Goal: Task Accomplishment & Management: Complete application form

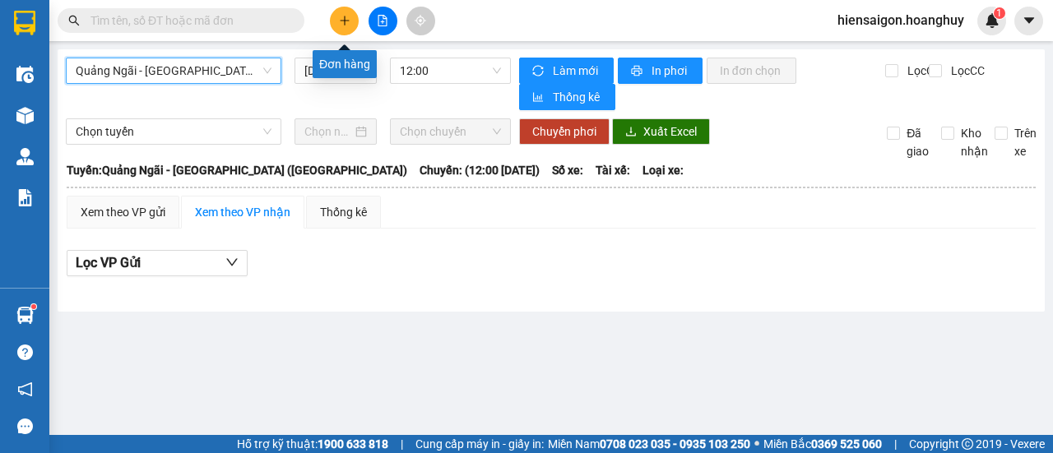
drag, startPoint x: 0, startPoint y: 0, endPoint x: 343, endPoint y: 17, distance: 343.4
click at [343, 17] on icon "plus" at bounding box center [345, 21] width 12 height 12
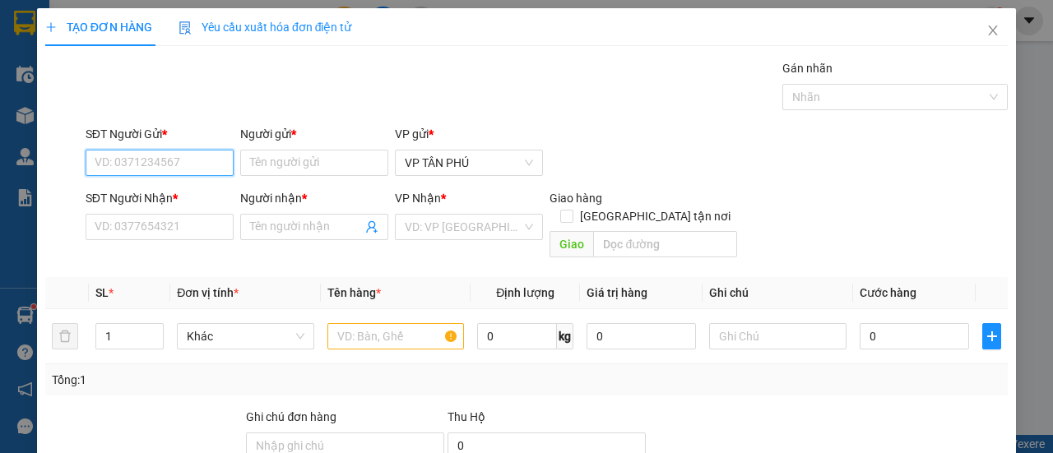
click at [180, 155] on input "SĐT Người Gửi *" at bounding box center [160, 163] width 148 height 26
click at [165, 193] on div "0983734499 - BA DIEM" at bounding box center [158, 195] width 127 height 18
type input "0983734499"
type input "BA DIEM"
type input "0972068134"
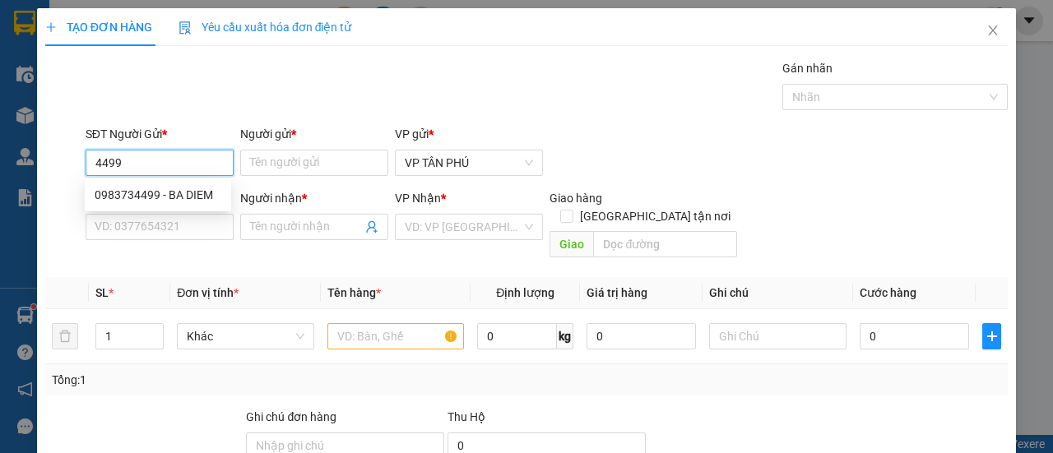
type input "A THANH CHIM"
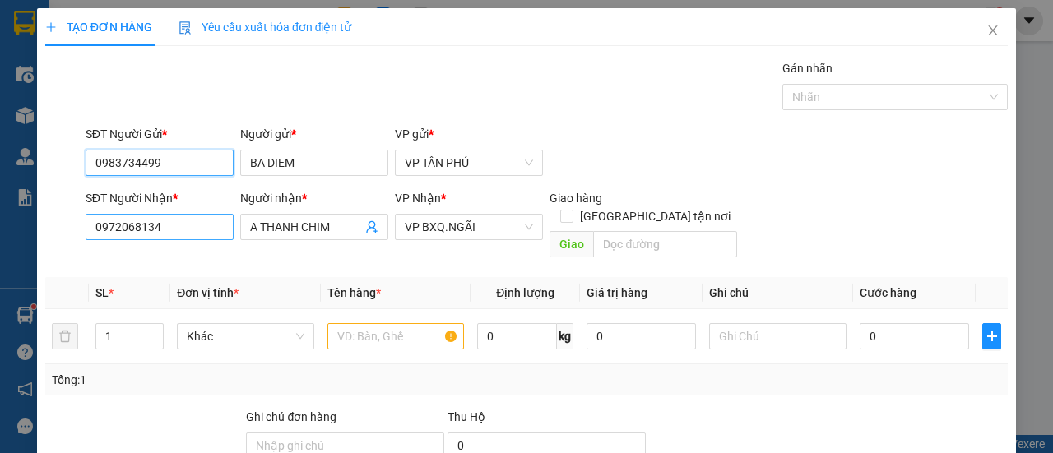
type input "0983734499"
click at [173, 231] on input "0972068134" at bounding box center [160, 227] width 148 height 26
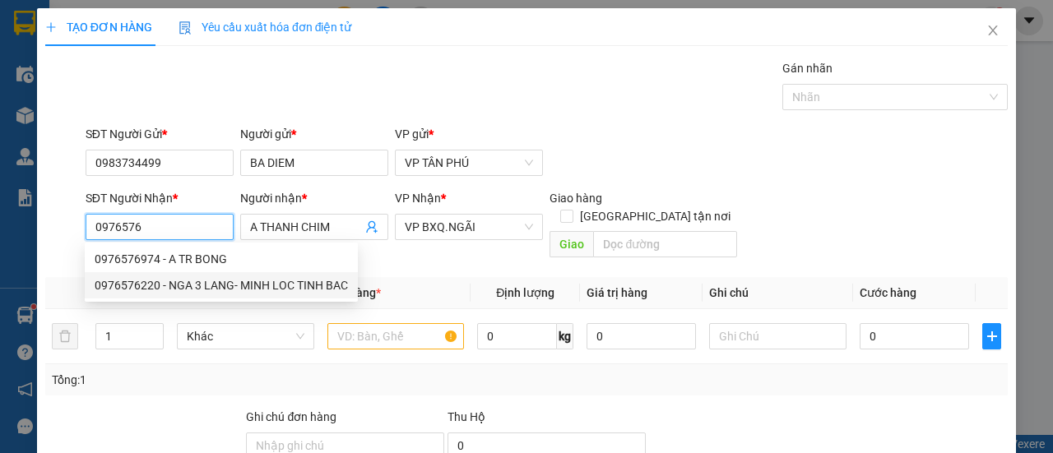
click at [173, 284] on div "0976576220 - NGA 3 LANG- MINH LOC TINH BAC" at bounding box center [221, 285] width 253 height 18
type input "0976576220"
type input "NGA 3 LANG- MINH LOC TINH BAC"
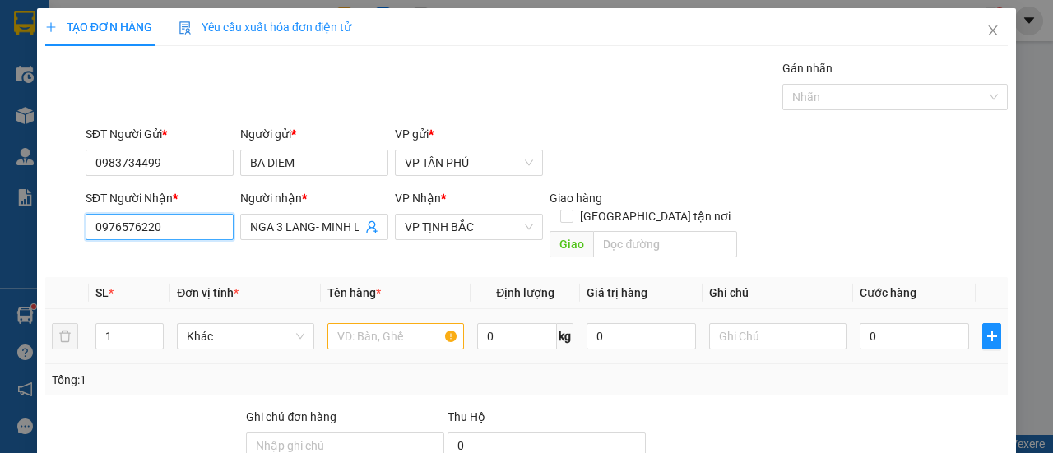
type input "0976576220"
click at [374, 323] on input "text" at bounding box center [395, 336] width 137 height 26
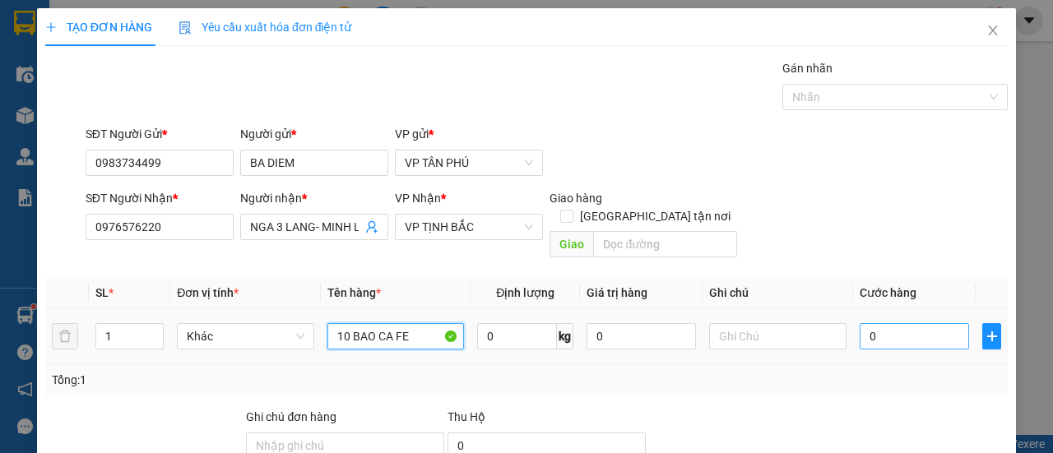
type input "10 BAO CA FE"
click at [900, 323] on input "0" at bounding box center [914, 336] width 109 height 26
type input "1"
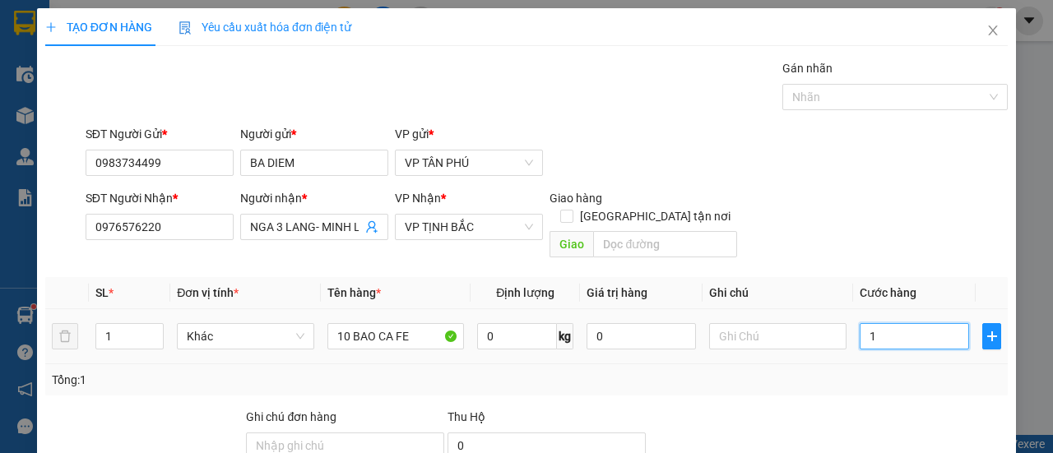
type input "10"
type input "100"
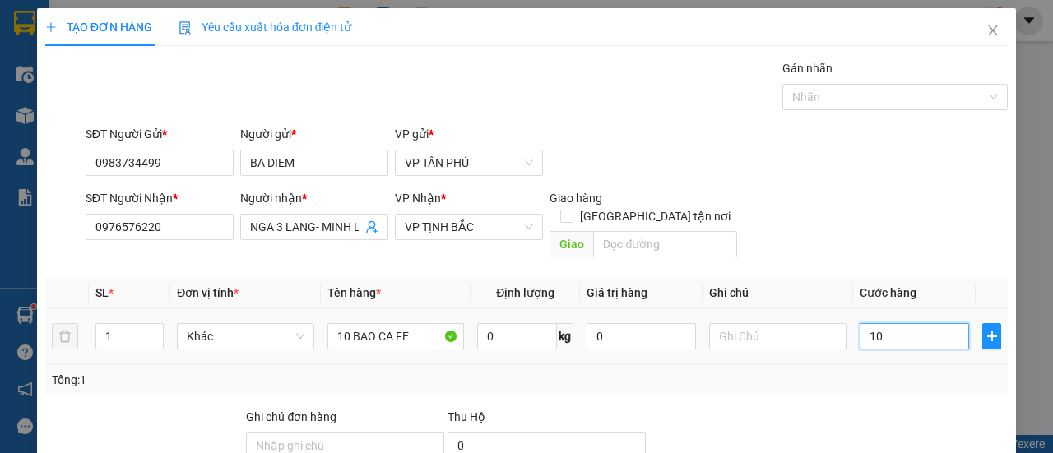
type input "100"
type input "1.000"
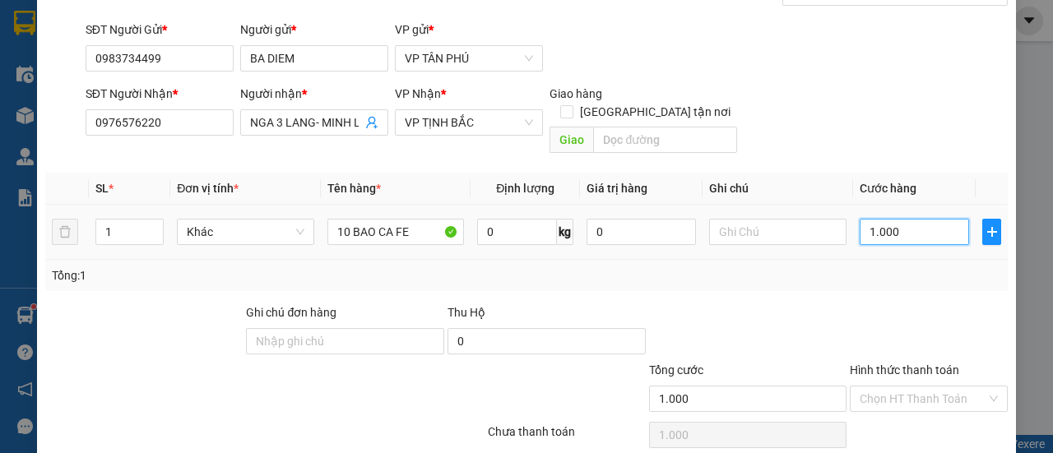
scroll to position [153, 0]
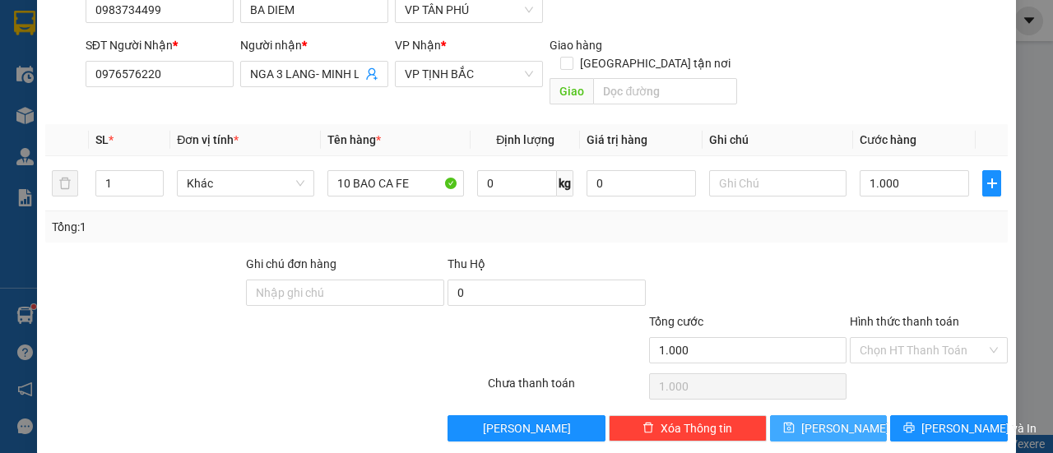
type input "1.000.000"
click at [846, 415] on button "[PERSON_NAME]" at bounding box center [829, 428] width 118 height 26
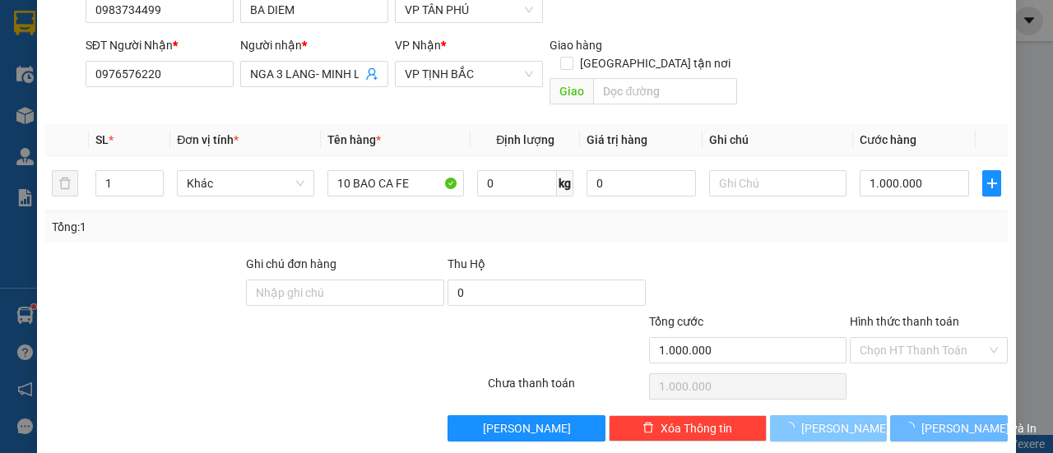
type input "0"
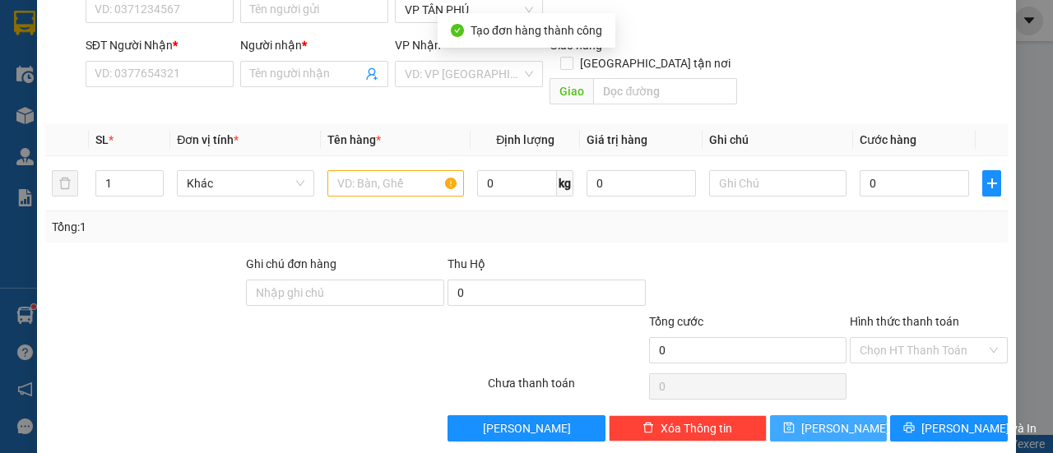
scroll to position [0, 0]
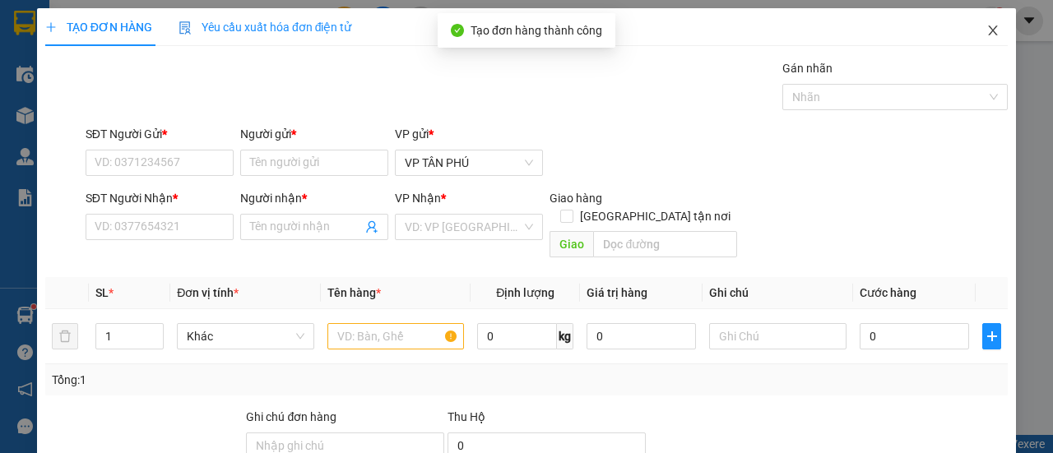
click at [986, 32] on icon "close" at bounding box center [992, 30] width 13 height 13
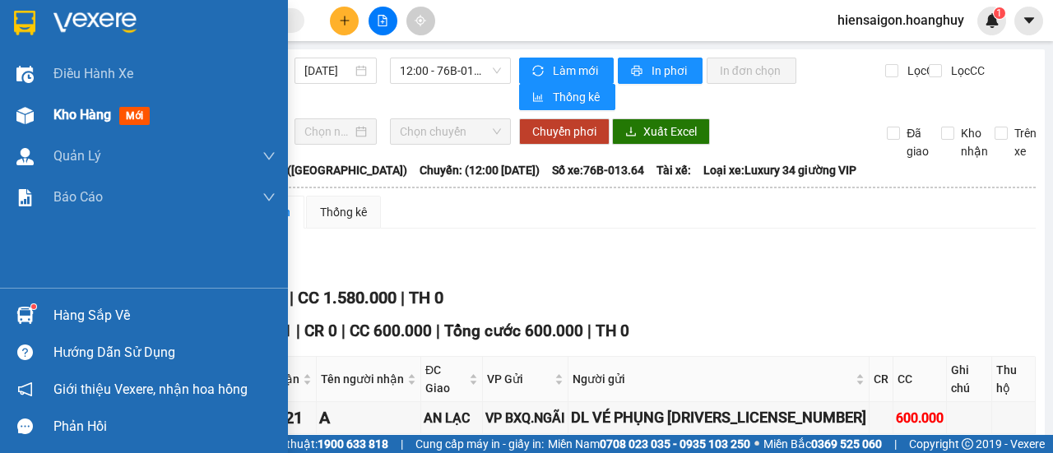
click at [90, 117] on span "Kho hàng" at bounding box center [82, 115] width 58 height 16
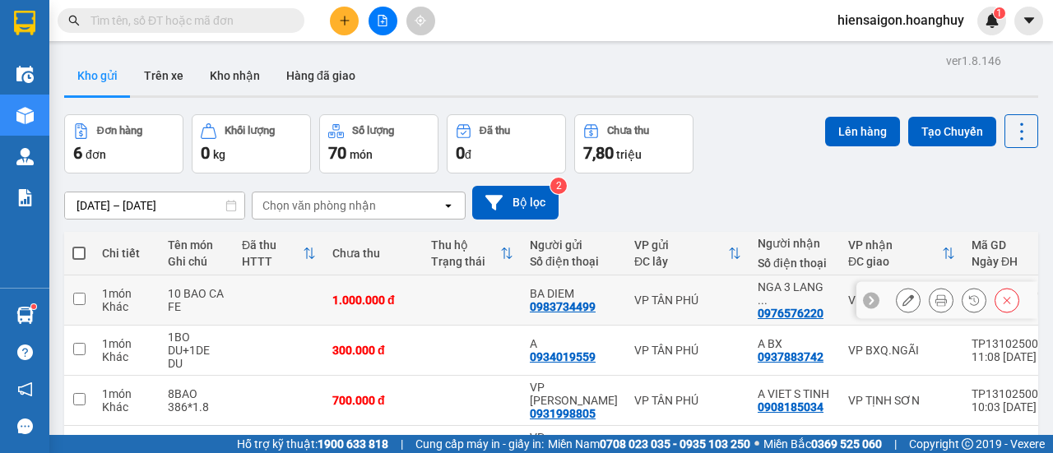
click at [95, 297] on td "1 món Khác" at bounding box center [127, 301] width 66 height 50
checkbox input "true"
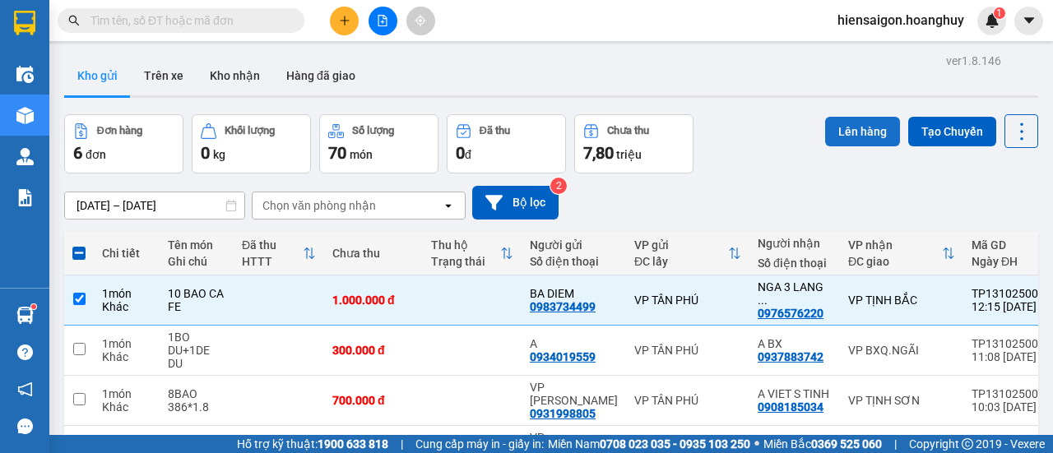
click at [877, 131] on button "Lên hàng" at bounding box center [862, 132] width 75 height 30
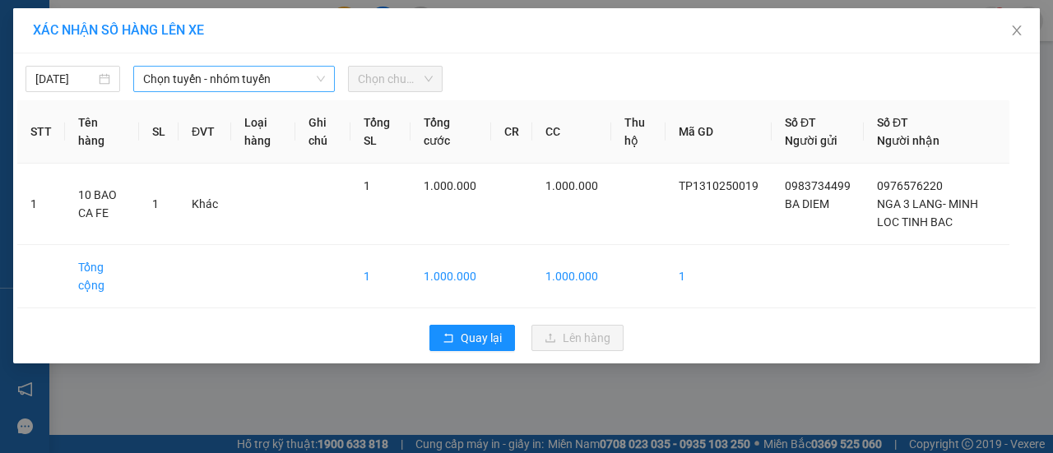
click at [169, 85] on span "Chọn tuyến - nhóm tuyến" at bounding box center [234, 79] width 182 height 25
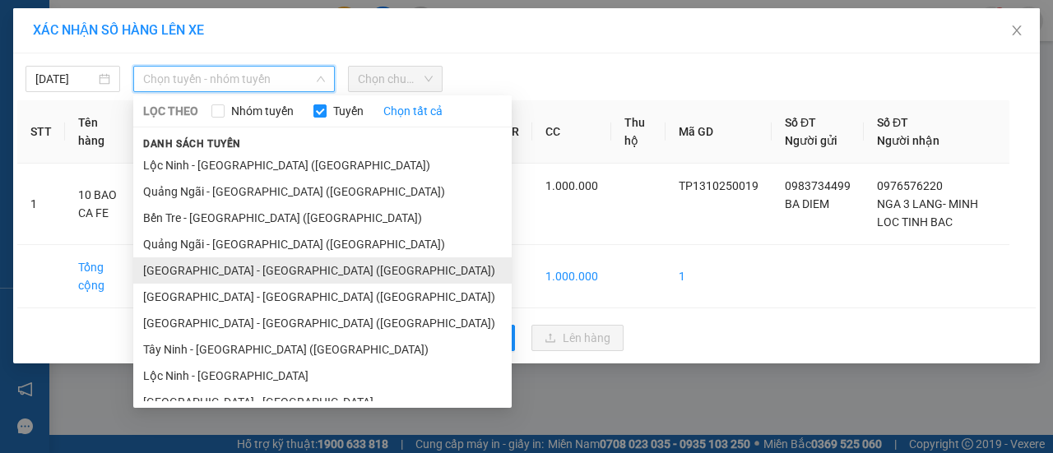
click at [184, 268] on li "[GEOGRAPHIC_DATA] - [GEOGRAPHIC_DATA] ([GEOGRAPHIC_DATA])" at bounding box center [322, 270] width 378 height 26
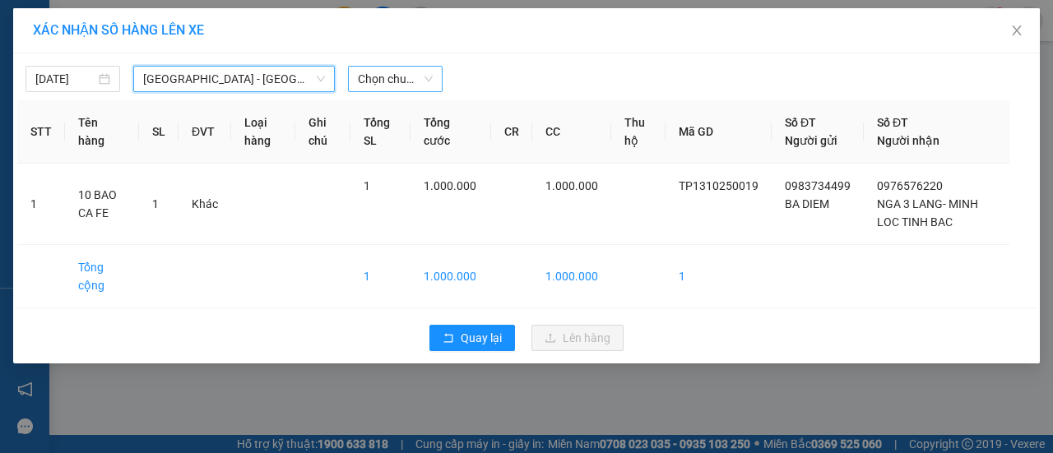
click at [376, 80] on span "Chọn chuyến" at bounding box center [395, 79] width 75 height 25
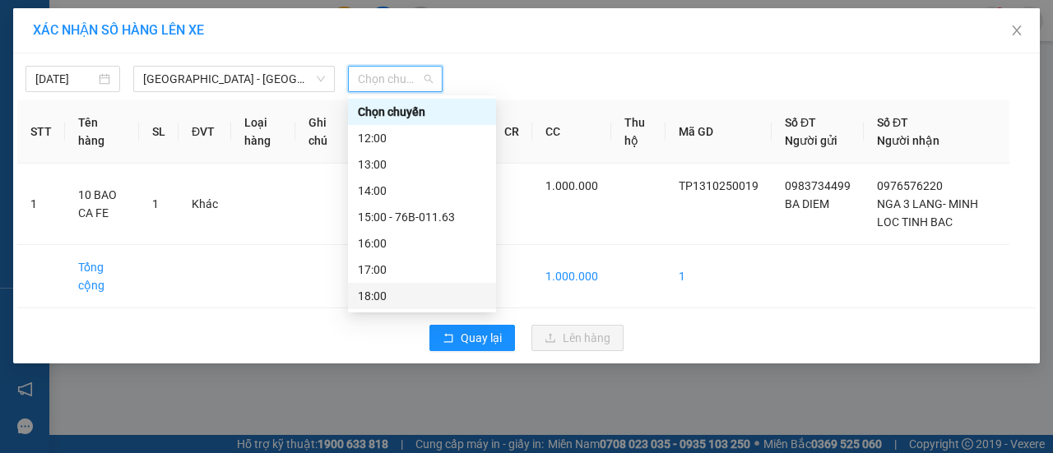
scroll to position [53, 0]
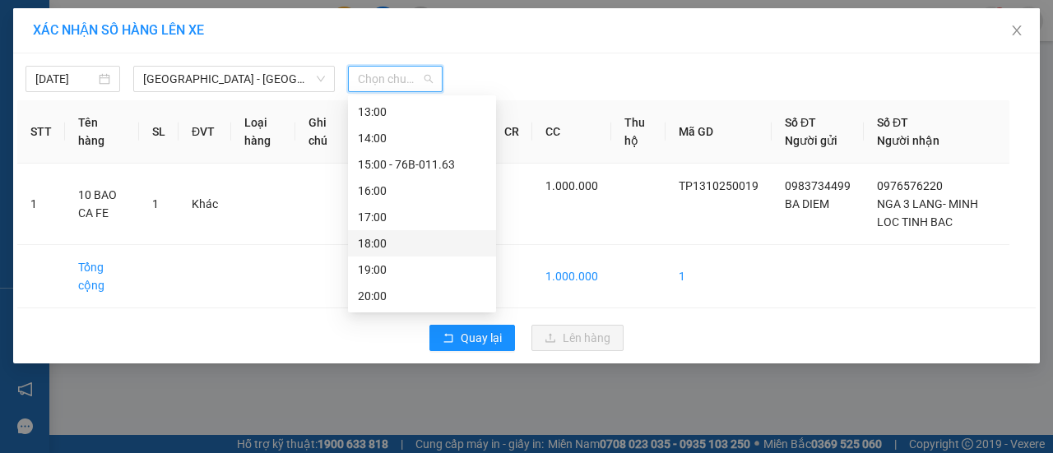
click at [387, 237] on div "18:00" at bounding box center [422, 243] width 128 height 18
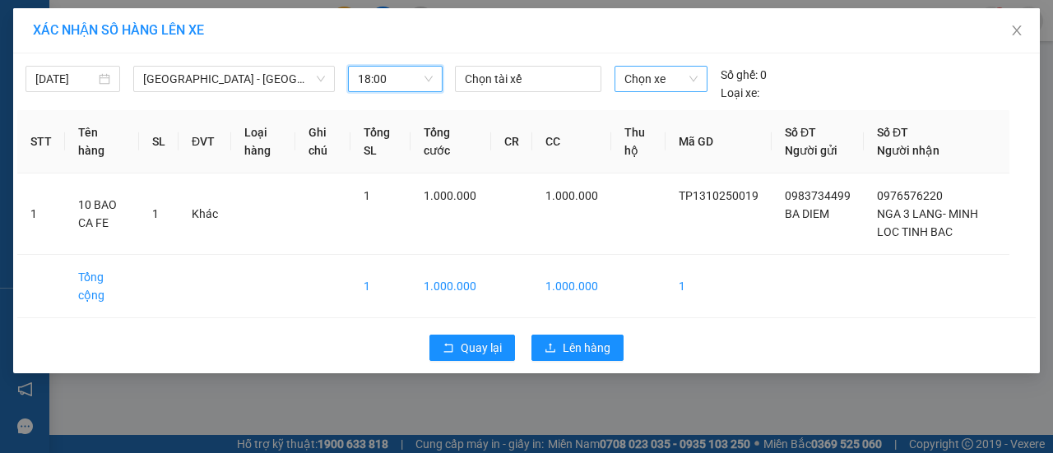
click at [663, 80] on span "Chọn xe" at bounding box center [660, 79] width 73 height 25
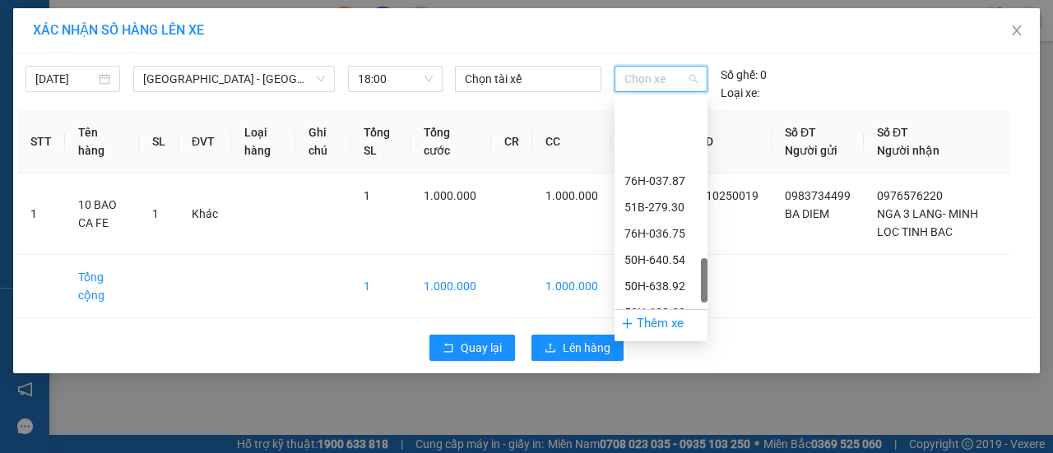
scroll to position [1027, 0]
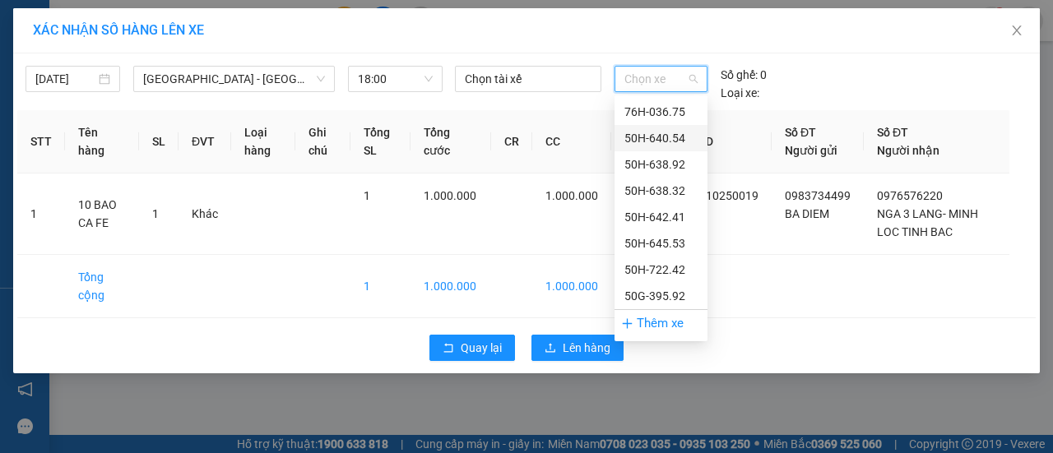
click at [674, 134] on div "50H-640.54" at bounding box center [660, 138] width 73 height 18
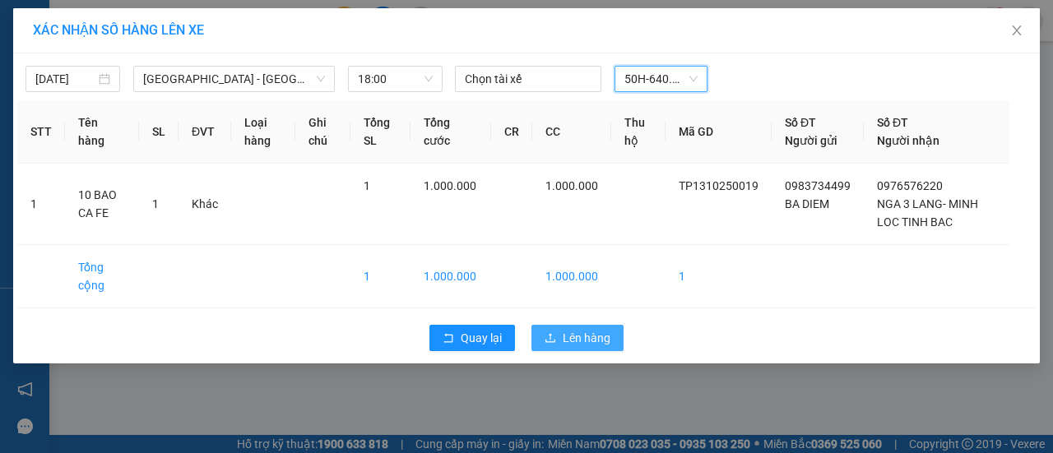
click at [594, 333] on span "Lên hàng" at bounding box center [587, 338] width 48 height 18
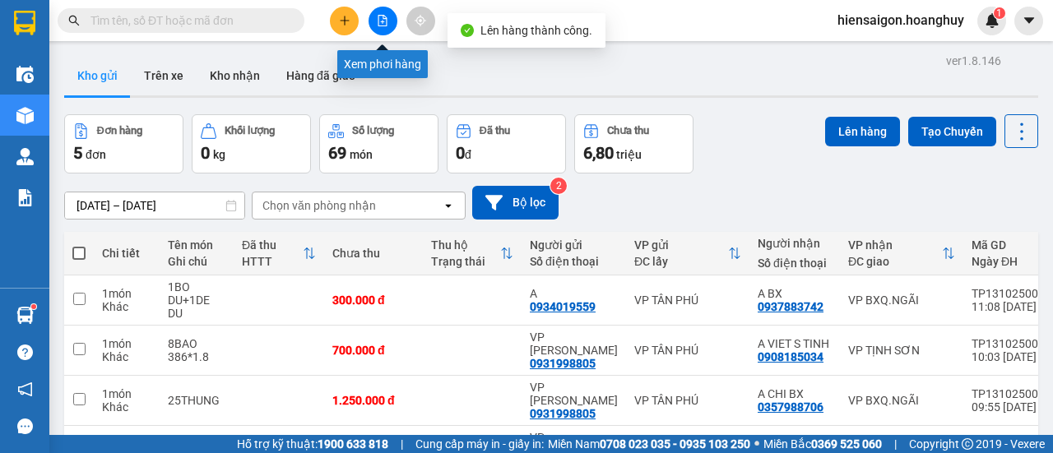
click at [382, 27] on button at bounding box center [382, 21] width 29 height 29
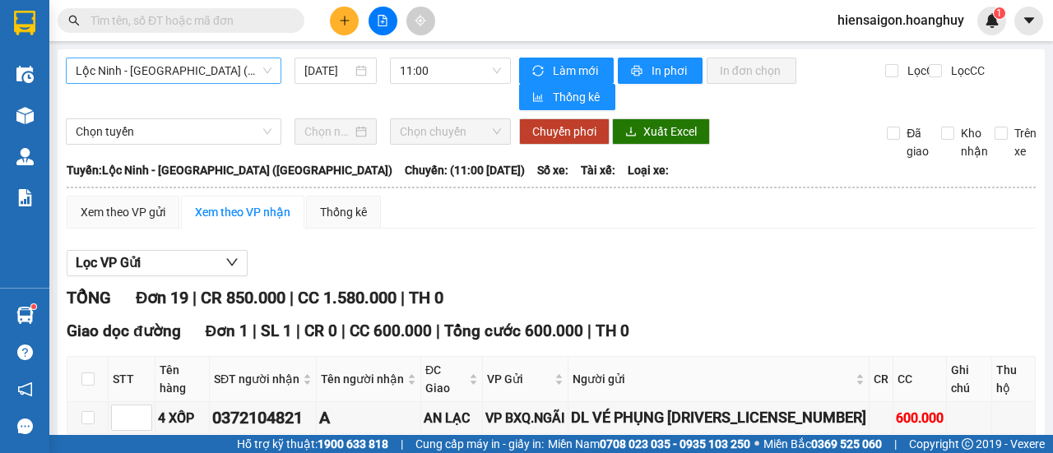
click at [190, 68] on span "Lộc Ninh - [GEOGRAPHIC_DATA] ([GEOGRAPHIC_DATA])" at bounding box center [174, 70] width 196 height 25
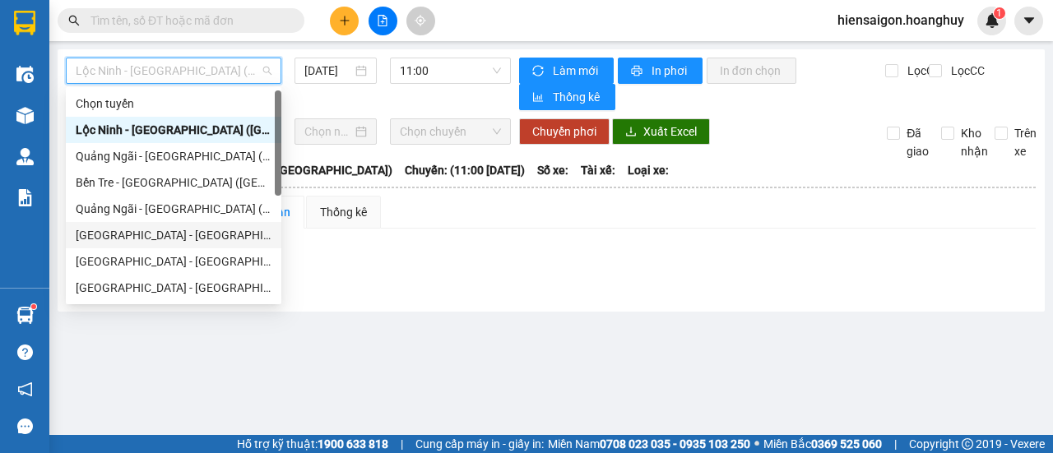
click at [155, 240] on div "[GEOGRAPHIC_DATA] - [GEOGRAPHIC_DATA] ([GEOGRAPHIC_DATA])" at bounding box center [174, 235] width 196 height 18
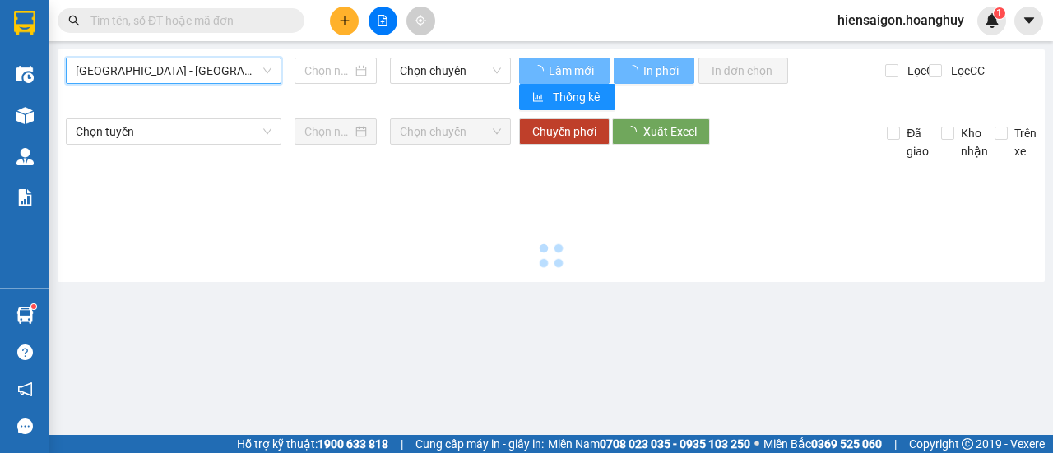
type input "[DATE]"
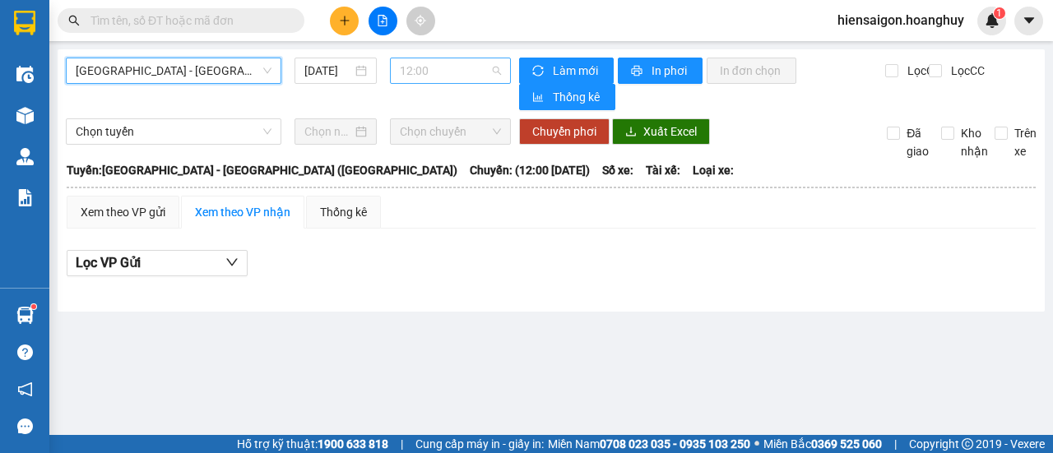
click at [443, 73] on span "12:00" at bounding box center [450, 70] width 100 height 25
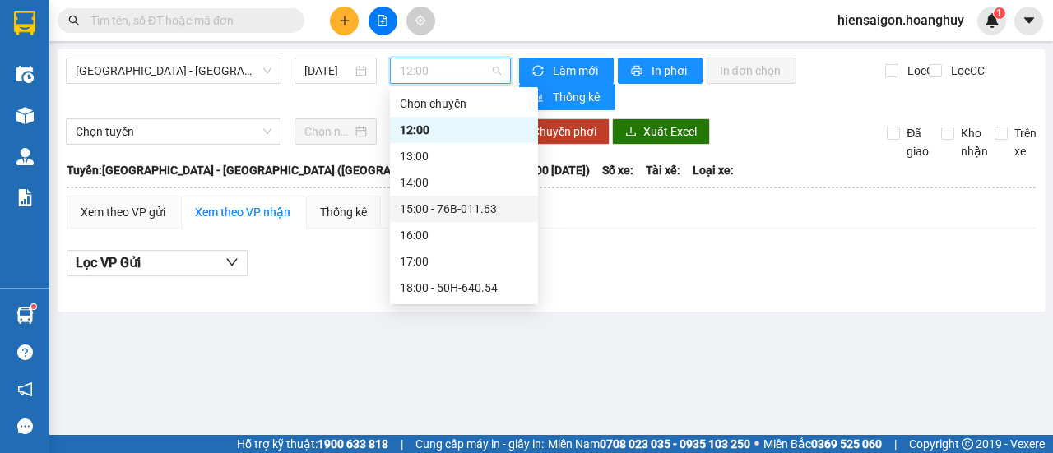
click at [474, 208] on div "15:00 - 76B-011.63" at bounding box center [464, 209] width 128 height 18
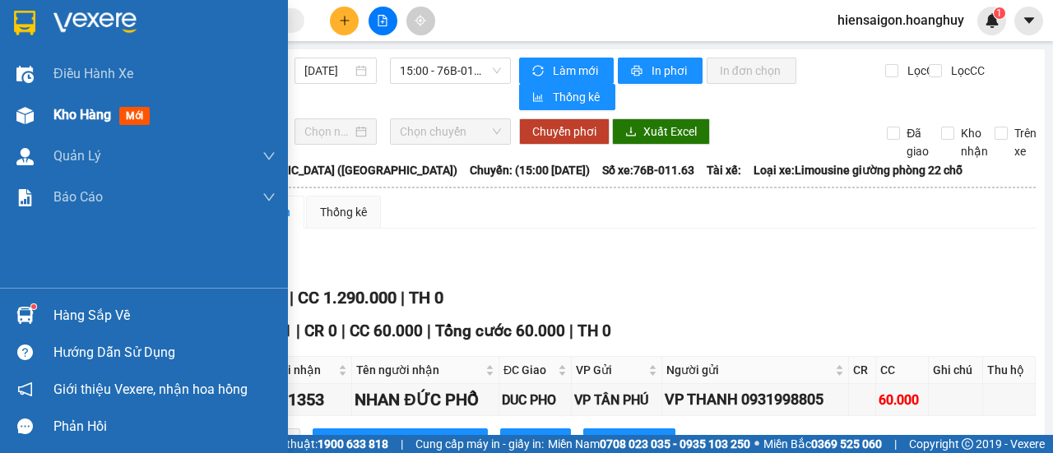
click at [66, 116] on span "Kho hàng" at bounding box center [82, 115] width 58 height 16
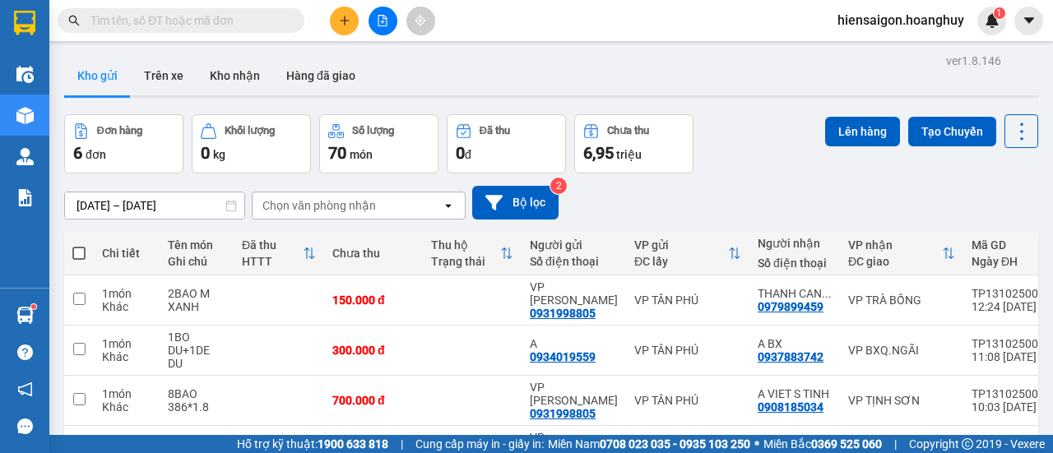
click at [180, 16] on input "text" at bounding box center [187, 21] width 194 height 18
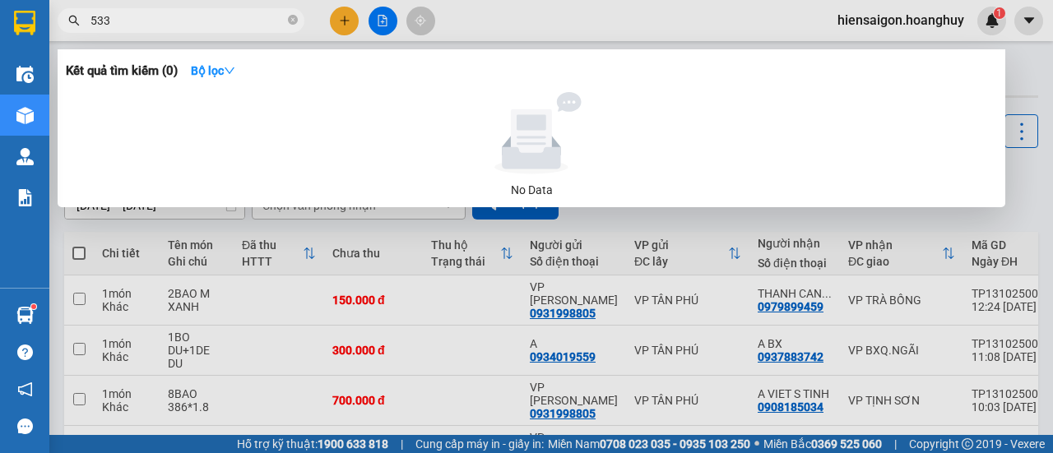
type input "5330"
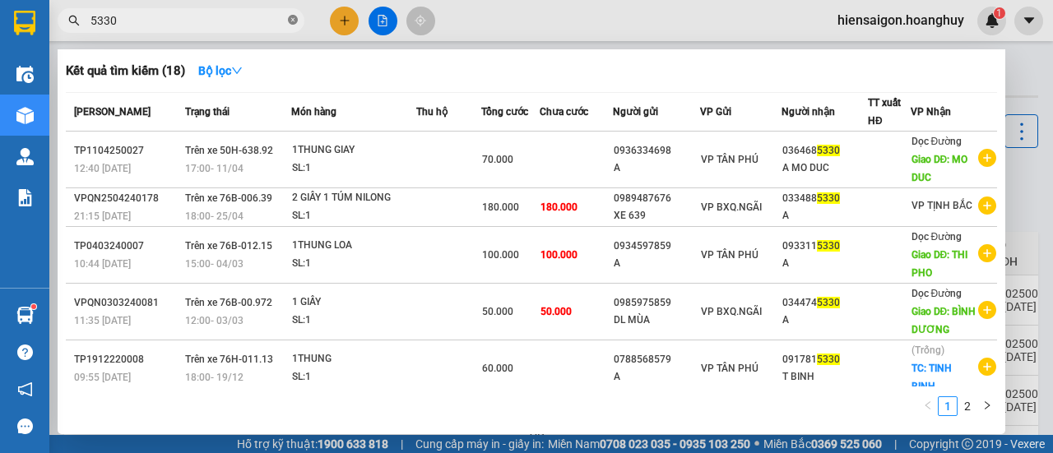
click at [293, 23] on icon "close-circle" at bounding box center [293, 20] width 10 height 10
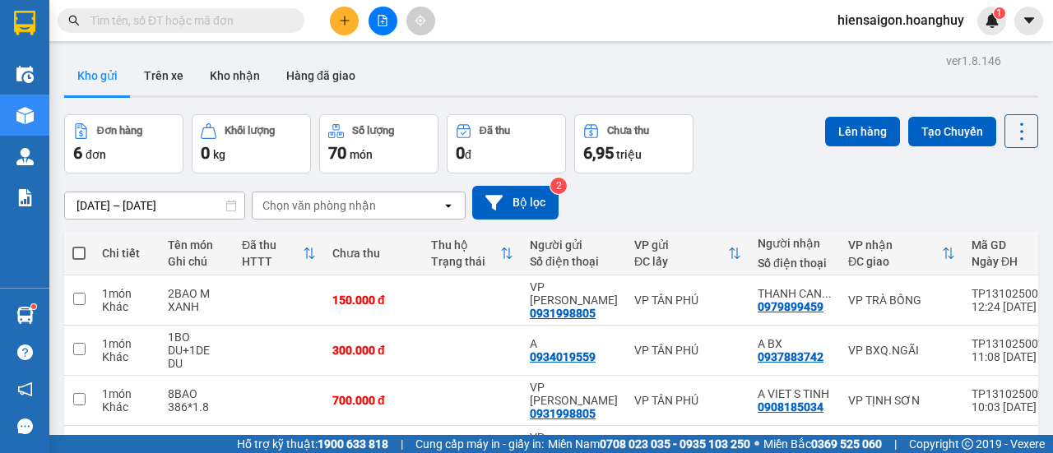
click at [266, 21] on input "text" at bounding box center [187, 21] width 194 height 18
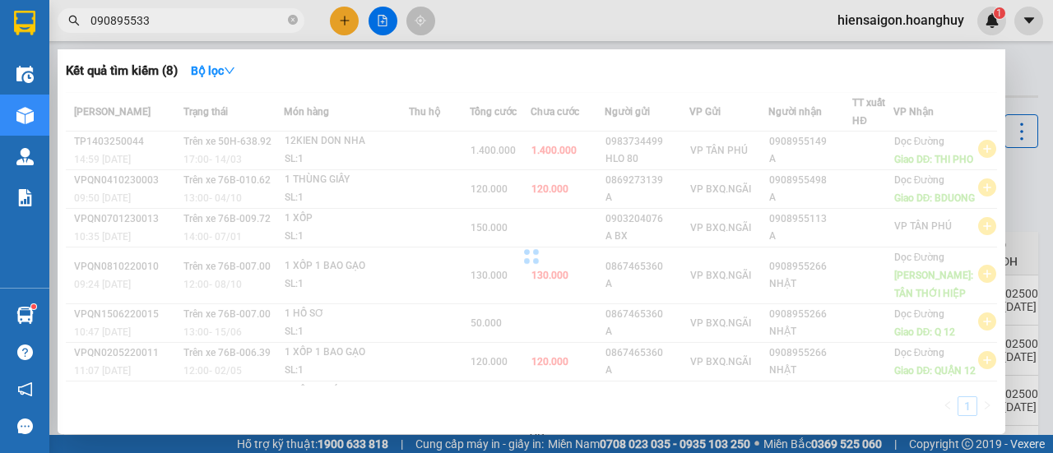
type input "0908955330"
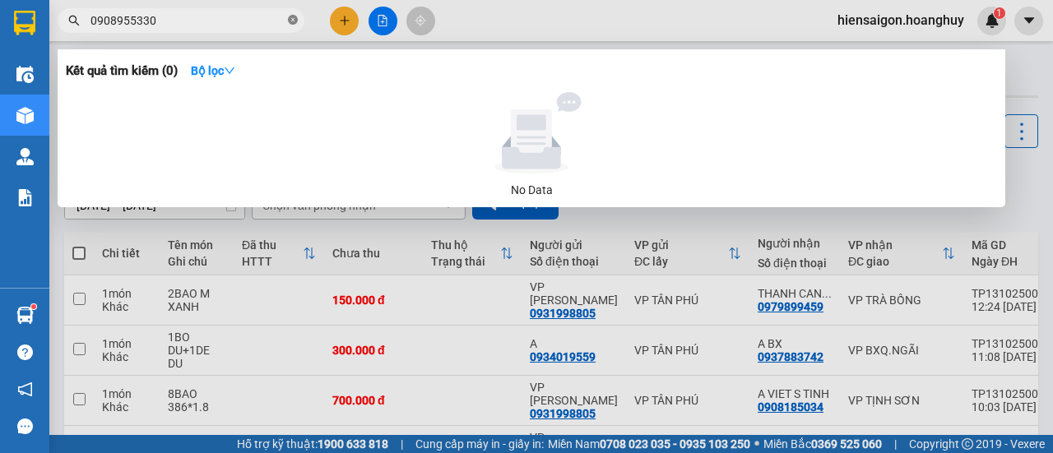
click at [291, 19] on icon "close-circle" at bounding box center [293, 20] width 10 height 10
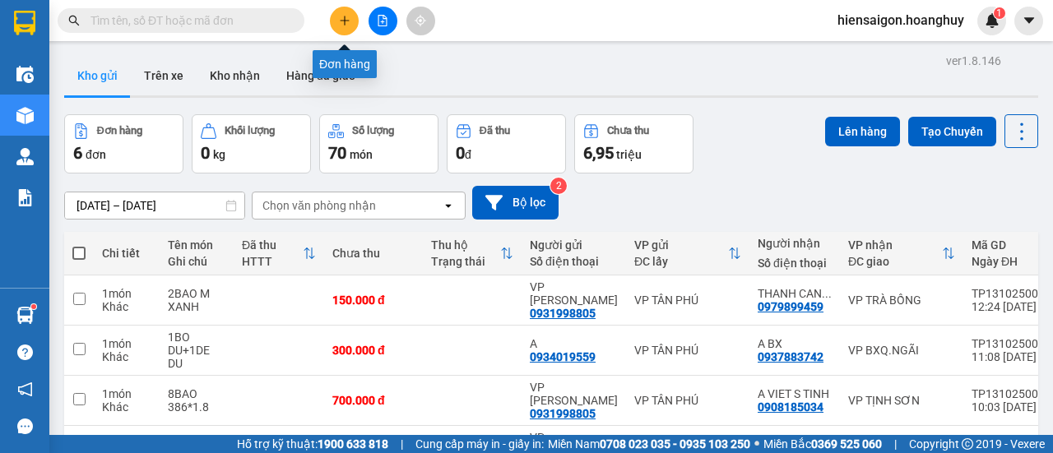
click at [341, 16] on icon "plus" at bounding box center [345, 21] width 12 height 12
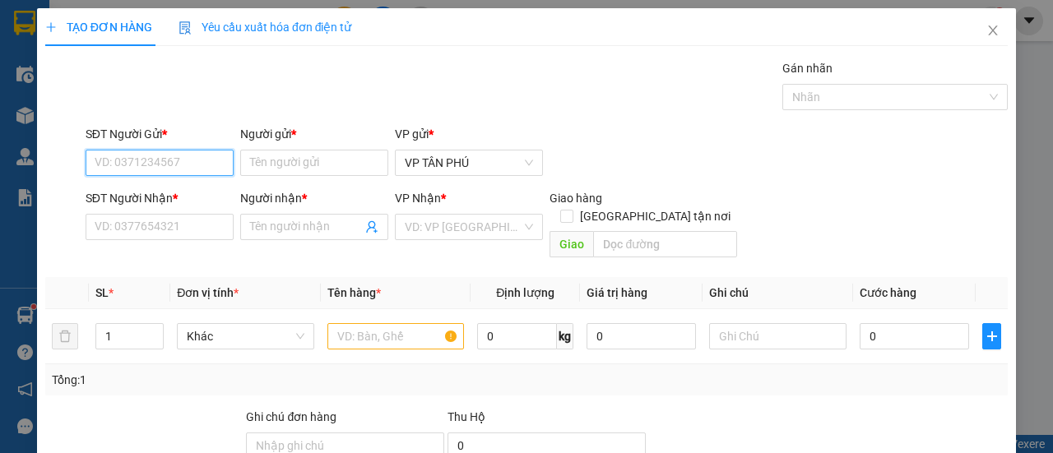
click at [166, 155] on input "SĐT Người Gửi *" at bounding box center [160, 163] width 148 height 26
click at [161, 195] on div "0983734499 - BA DIEM" at bounding box center [158, 195] width 127 height 18
type input "0983734499"
type input "BA DIEM"
type input "0976576220"
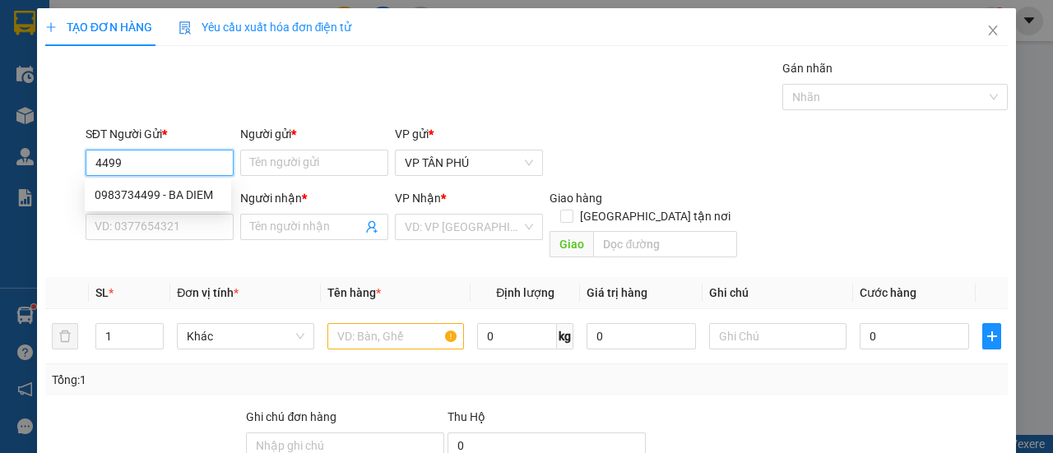
type input "NGA 3 LANG- MINH LOC TINH BAC"
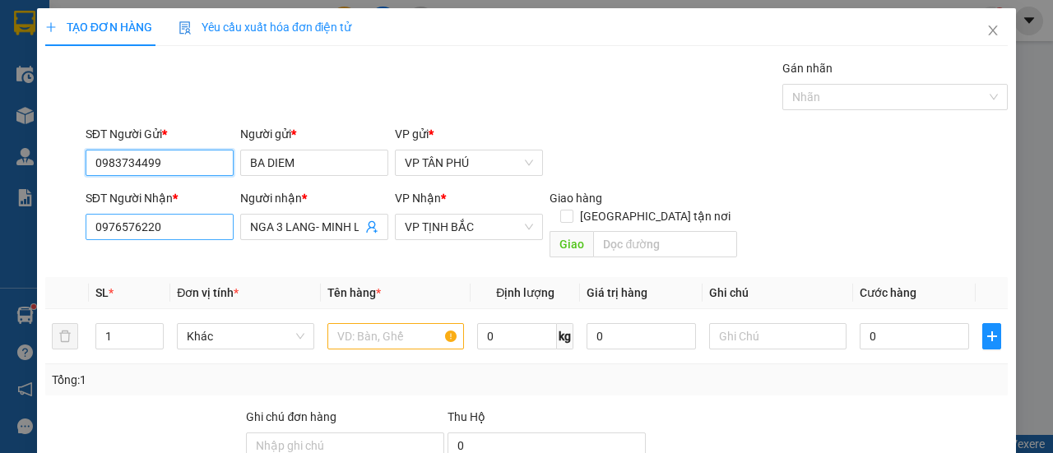
type input "0983734499"
click at [171, 230] on input "0976576220" at bounding box center [160, 227] width 148 height 26
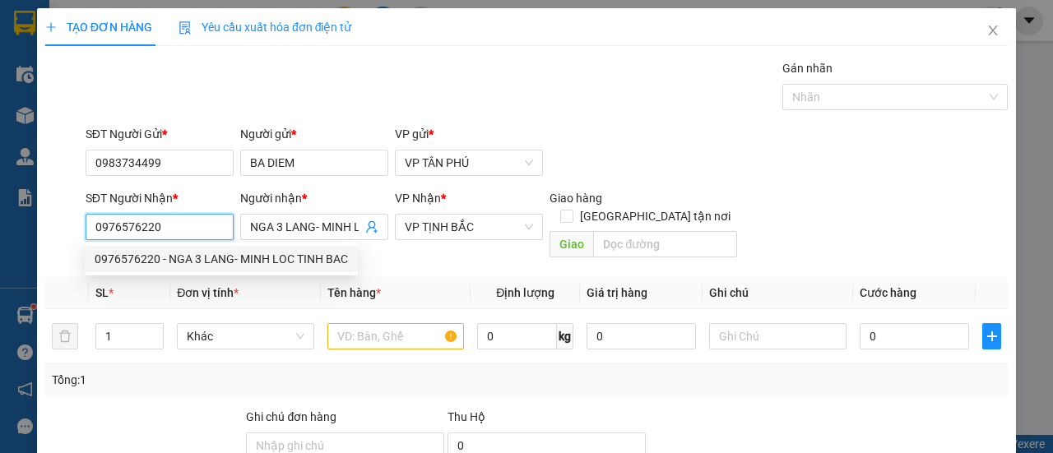
type input "1"
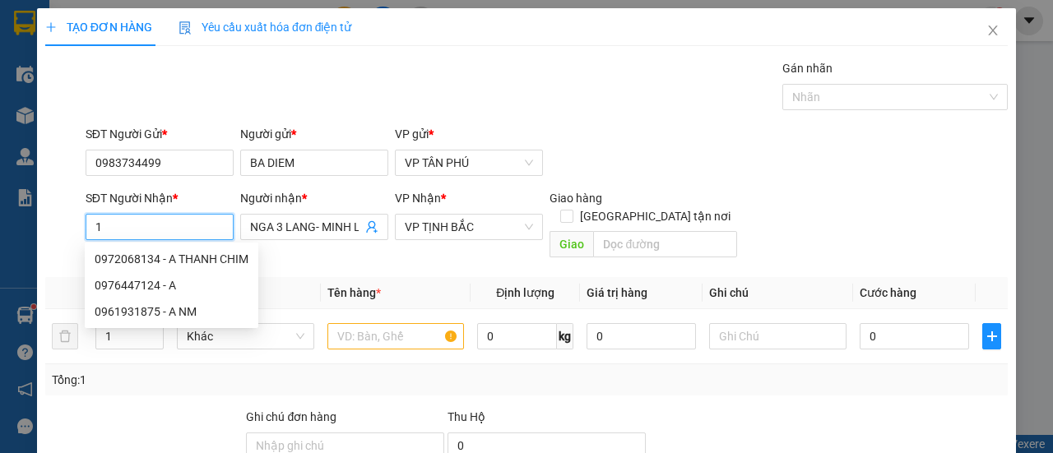
click at [172, 229] on input "1" at bounding box center [160, 227] width 148 height 26
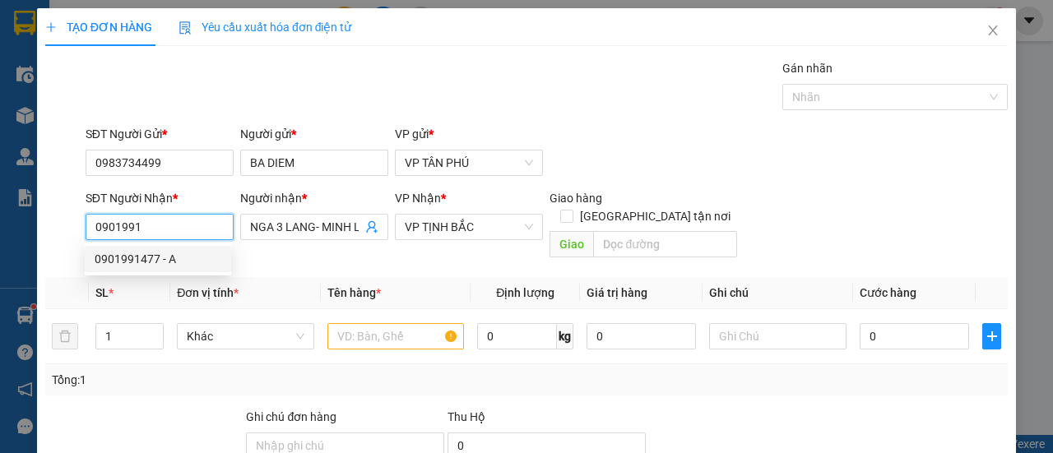
click at [160, 262] on div "0901991477 - A" at bounding box center [158, 259] width 127 height 18
type input "0901991477"
type input "A"
type input "DUC PHO"
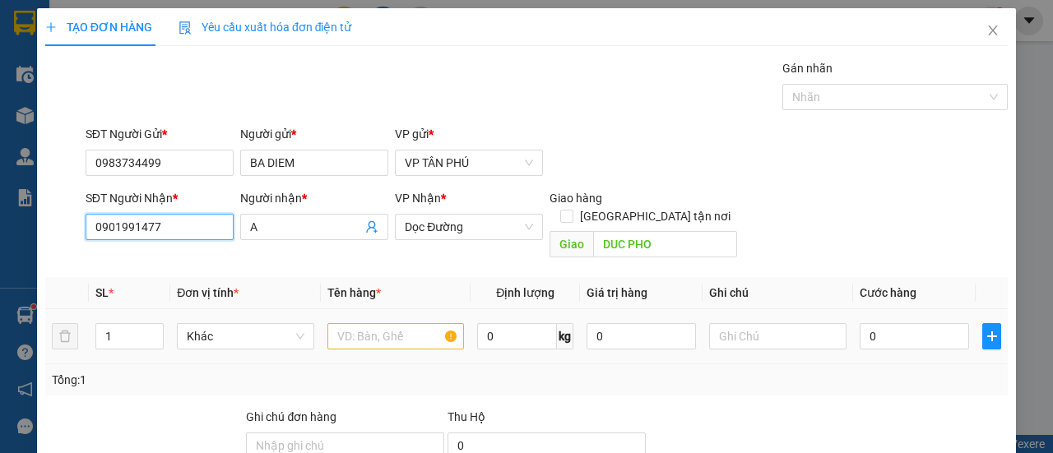
type input "0901991477"
click at [372, 323] on input "text" at bounding box center [395, 336] width 137 height 26
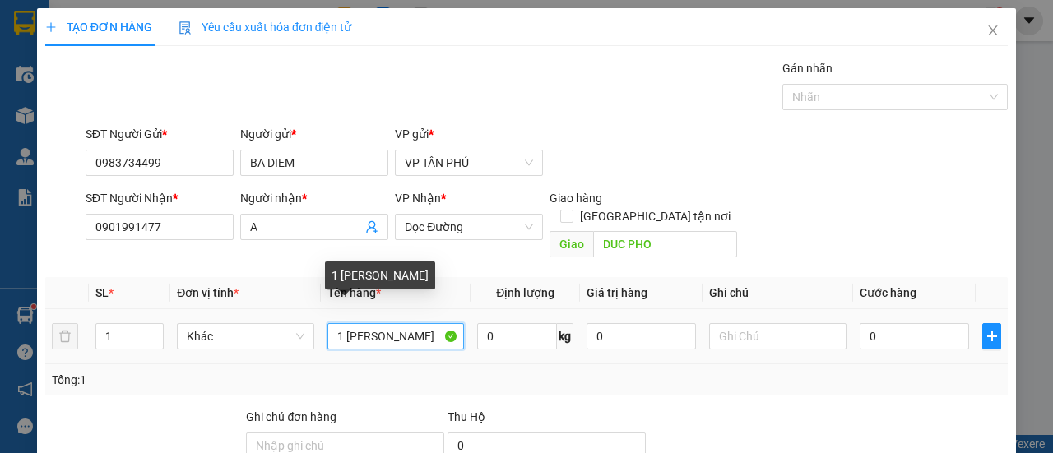
click at [423, 323] on input "1 [PERSON_NAME]" at bounding box center [395, 336] width 137 height 26
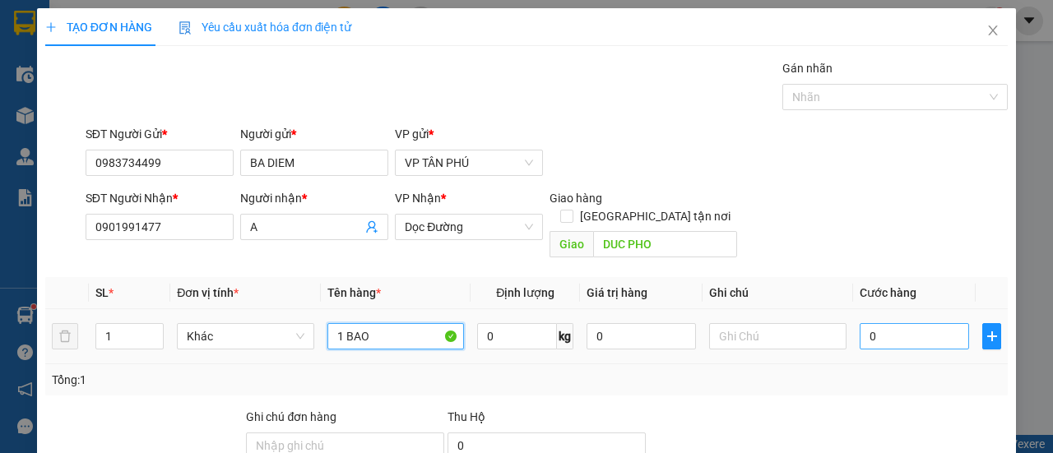
type input "1 BAO"
click at [908, 323] on input "0" at bounding box center [914, 336] width 109 height 26
type input "8"
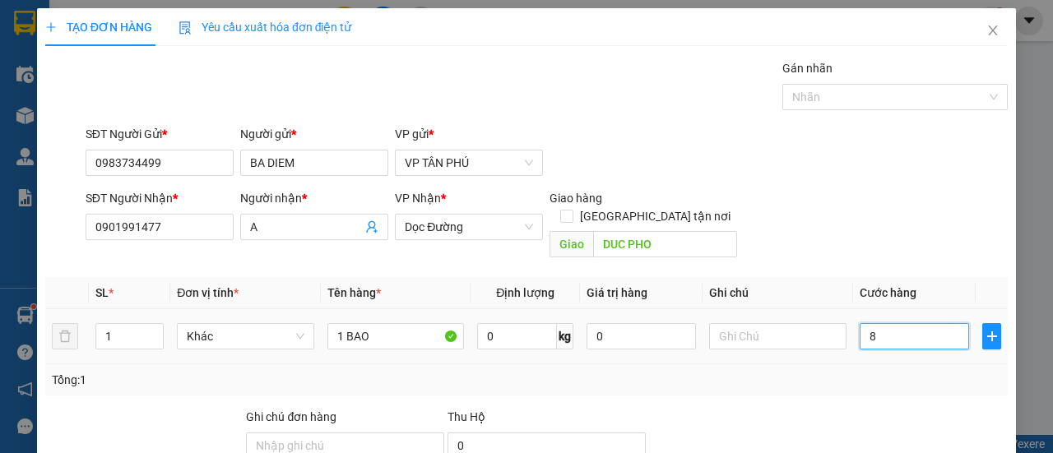
type input "80"
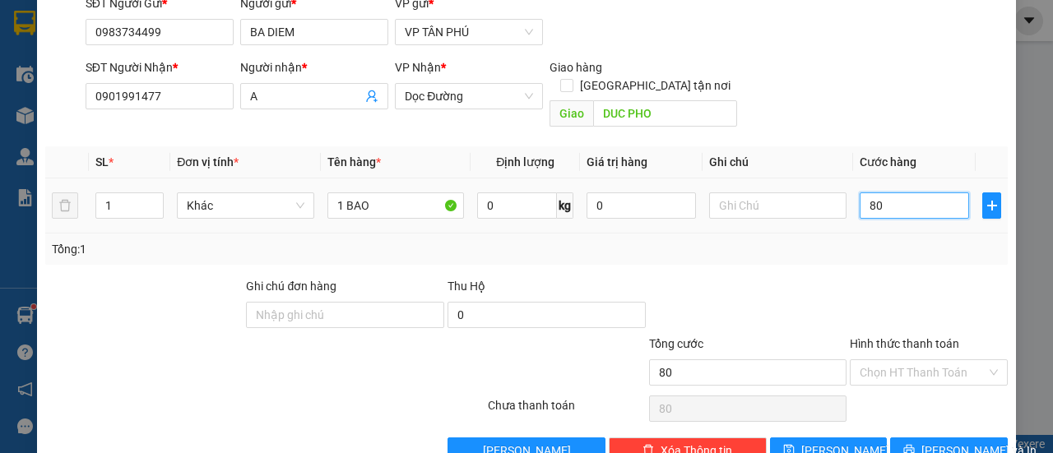
scroll to position [153, 0]
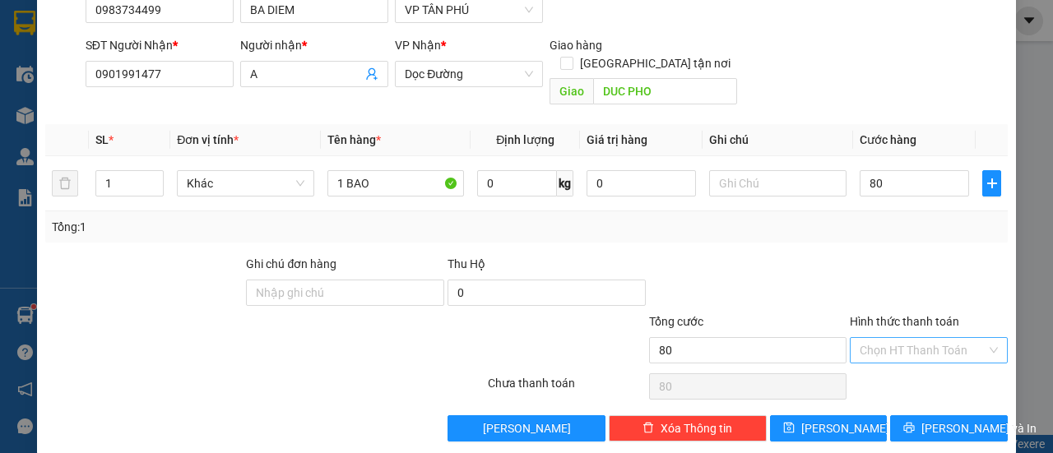
type input "80.000"
click at [908, 338] on input "Hình thức thanh toán" at bounding box center [923, 350] width 127 height 25
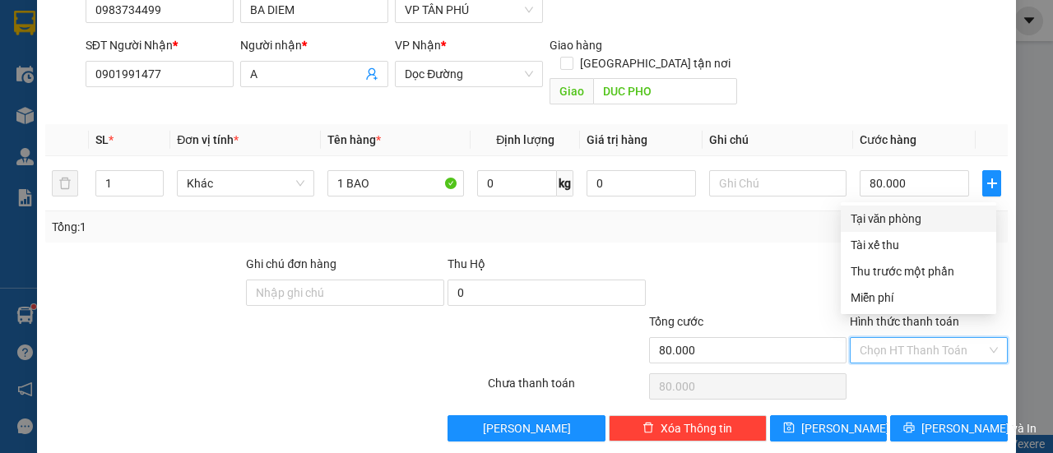
click at [908, 218] on div "Tại văn phòng" at bounding box center [919, 219] width 136 height 18
type input "0"
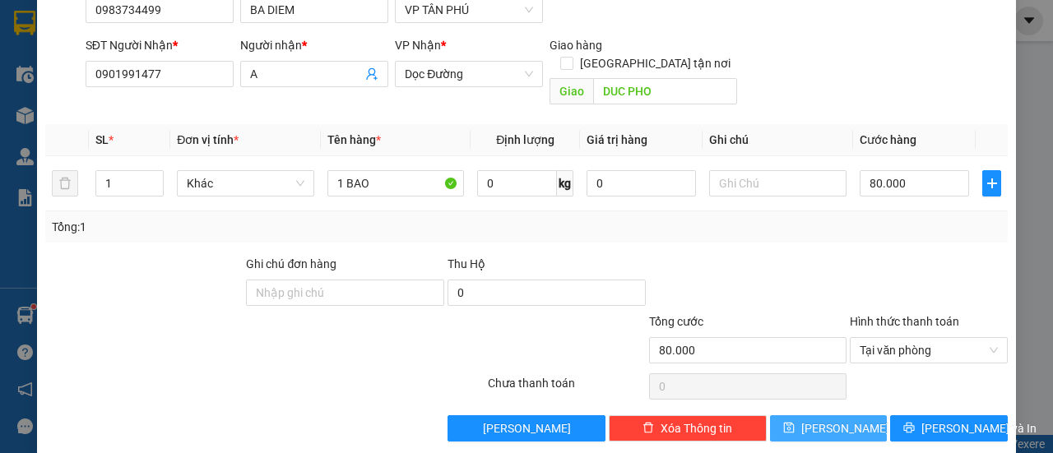
click at [839, 415] on button "[PERSON_NAME]" at bounding box center [829, 428] width 118 height 26
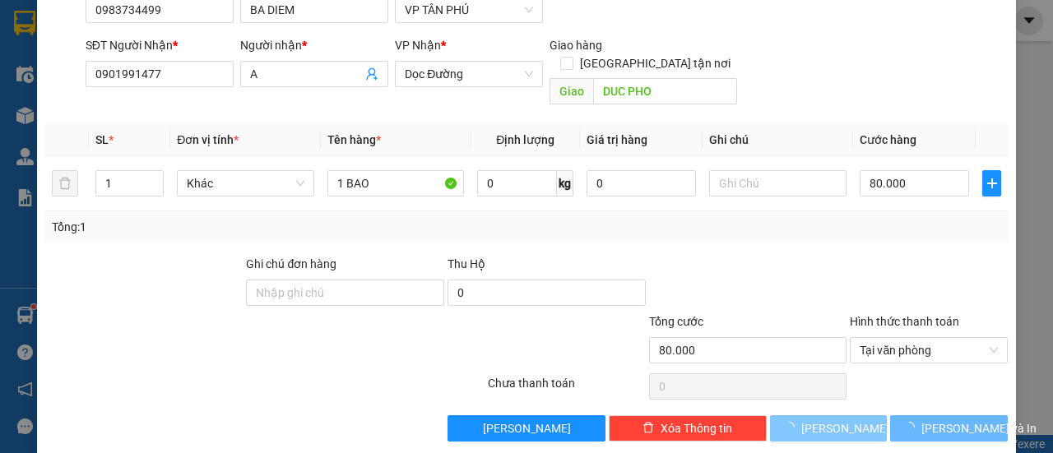
type input "0"
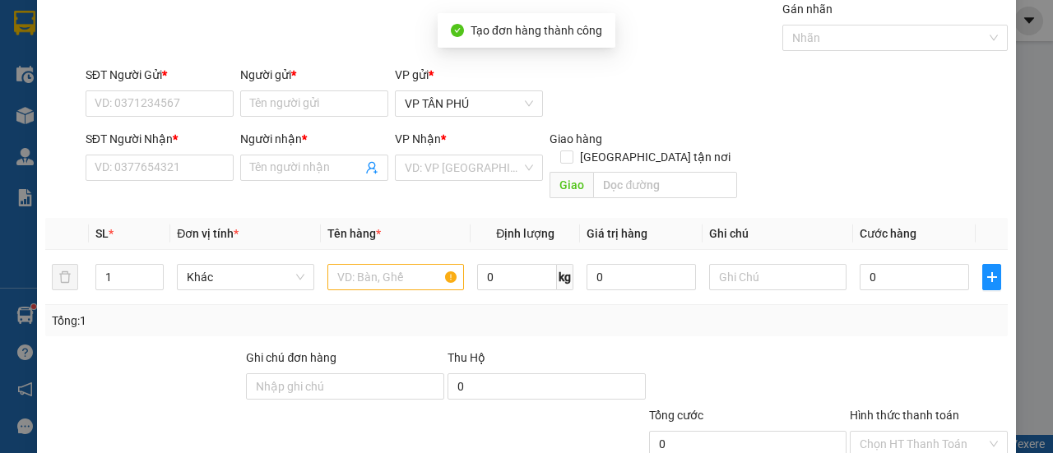
scroll to position [0, 0]
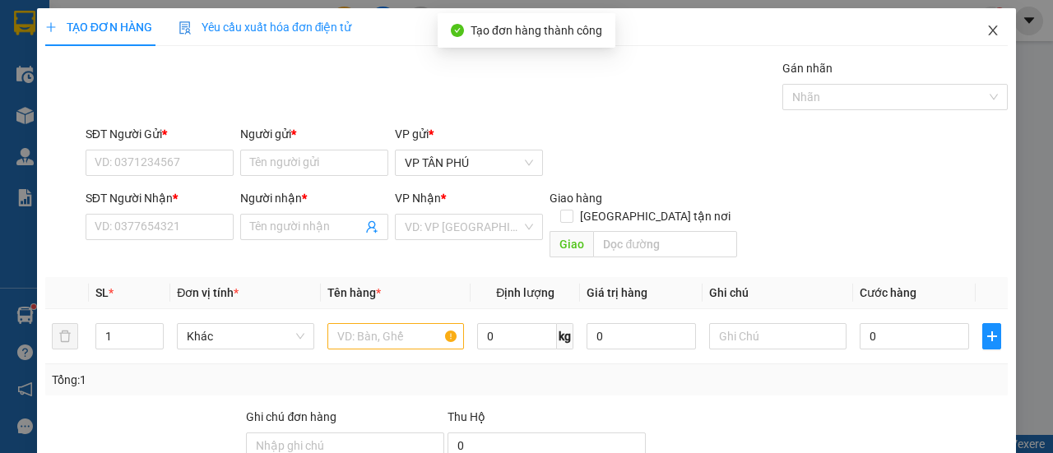
click at [986, 30] on icon "close" at bounding box center [992, 30] width 13 height 13
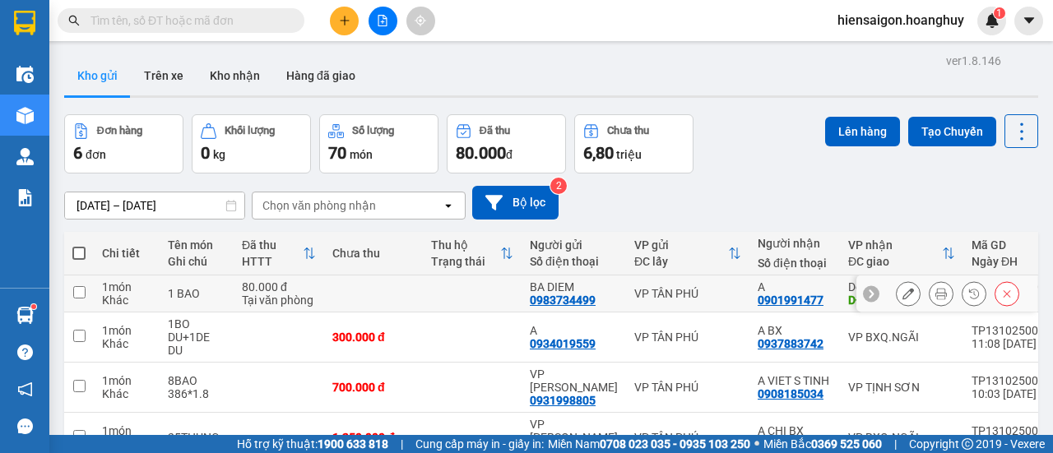
click at [92, 286] on td at bounding box center [79, 294] width 30 height 37
checkbox input "true"
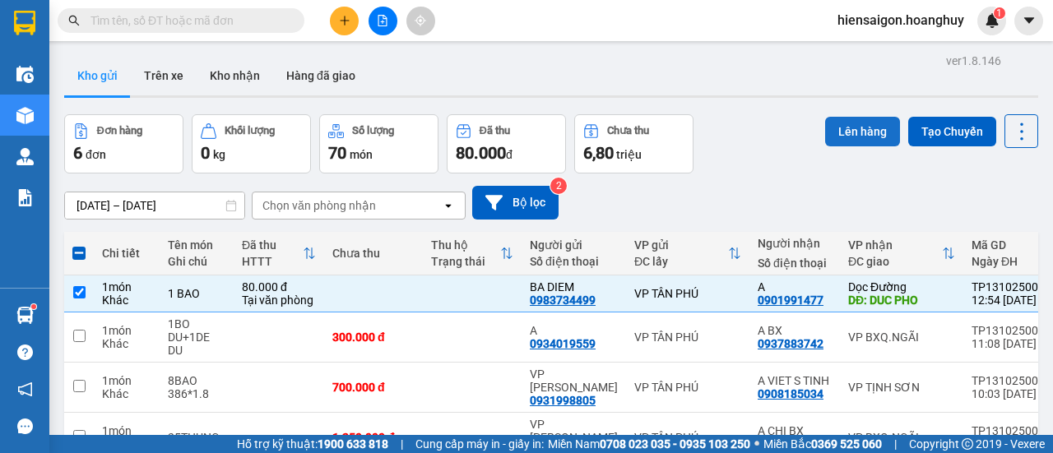
click at [851, 132] on button "Lên hàng" at bounding box center [862, 132] width 75 height 30
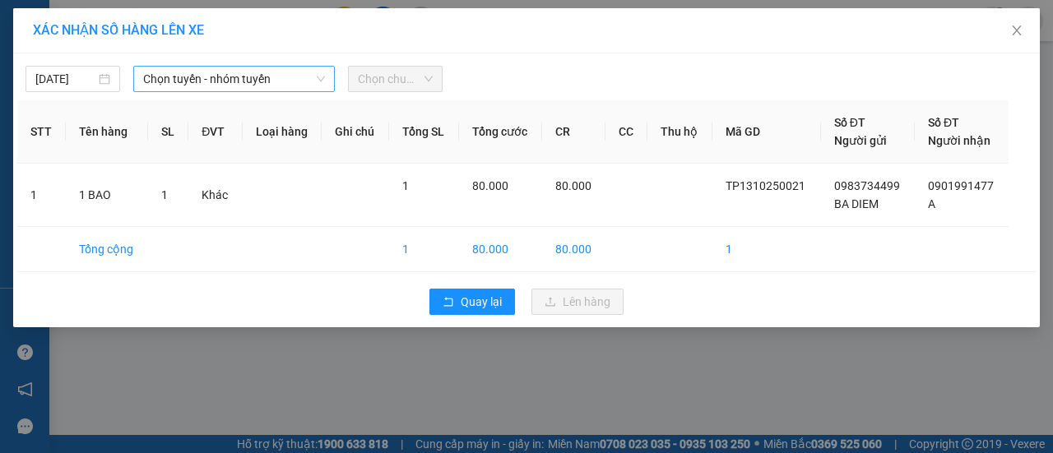
click at [213, 83] on span "Chọn tuyến - nhóm tuyến" at bounding box center [234, 79] width 182 height 25
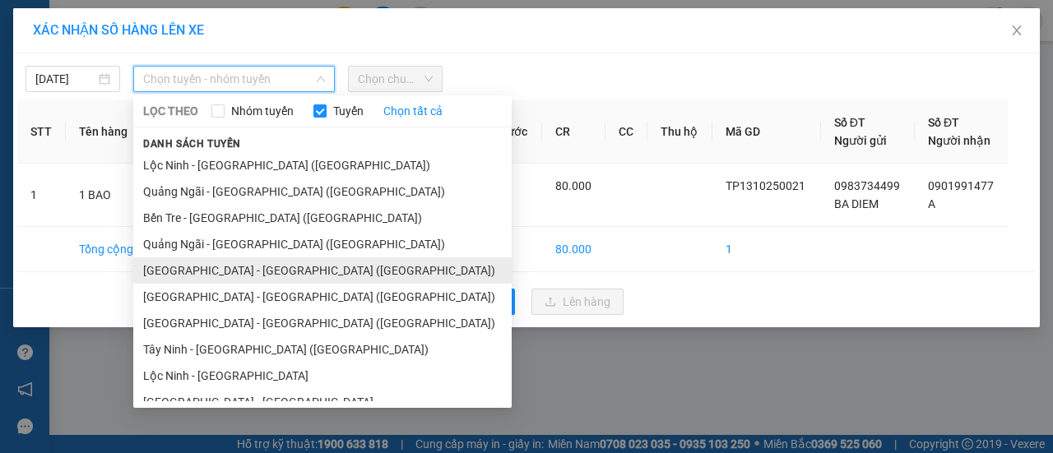
click at [184, 269] on li "[GEOGRAPHIC_DATA] - [GEOGRAPHIC_DATA] ([GEOGRAPHIC_DATA])" at bounding box center [322, 270] width 378 height 26
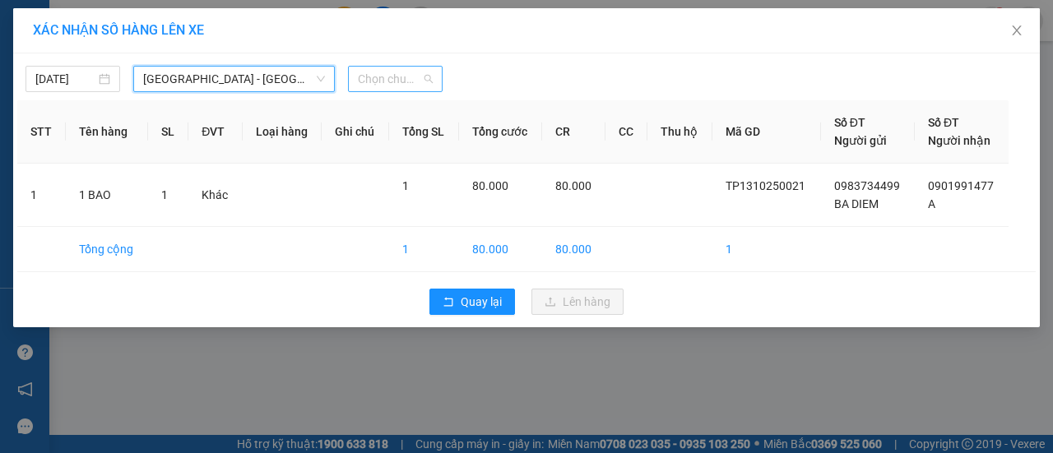
click at [394, 76] on span "Chọn chuyến" at bounding box center [395, 79] width 75 height 25
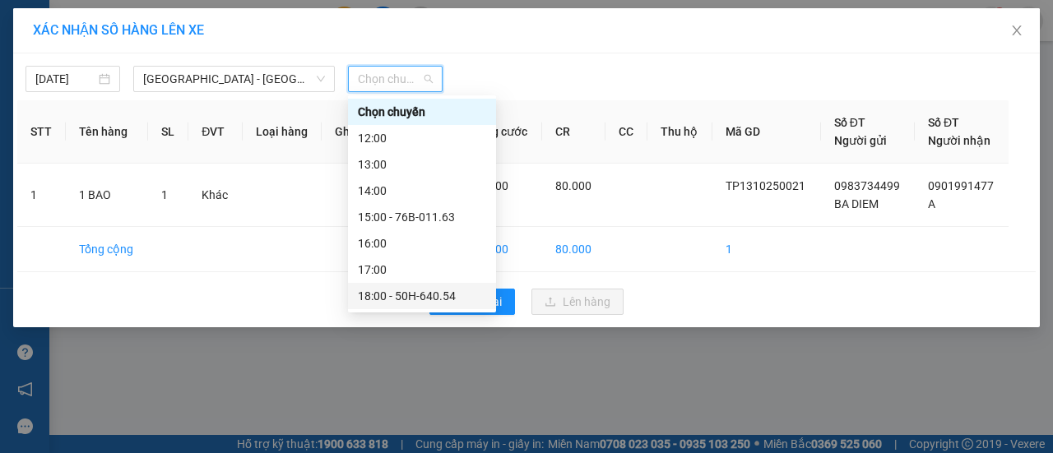
click at [429, 297] on div "18:00 - 50H-640.54" at bounding box center [422, 296] width 128 height 18
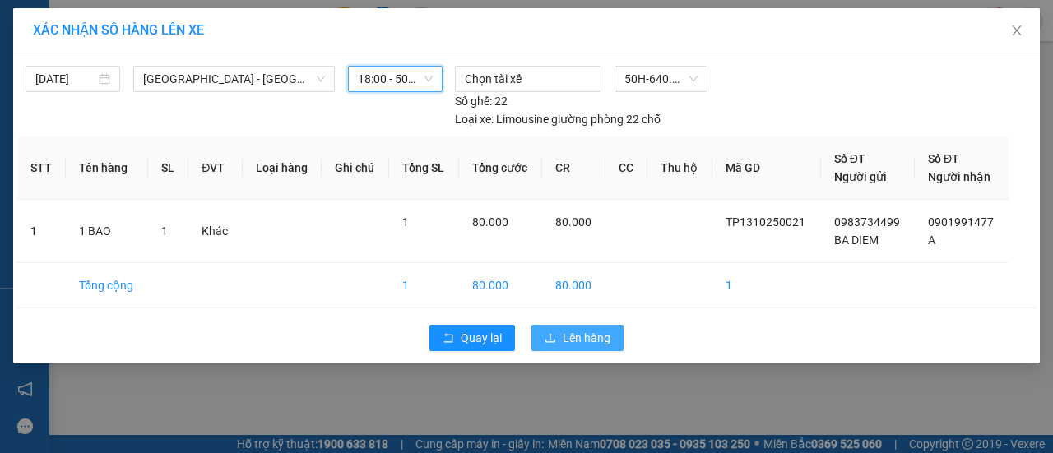
click at [591, 330] on span "Lên hàng" at bounding box center [587, 338] width 48 height 18
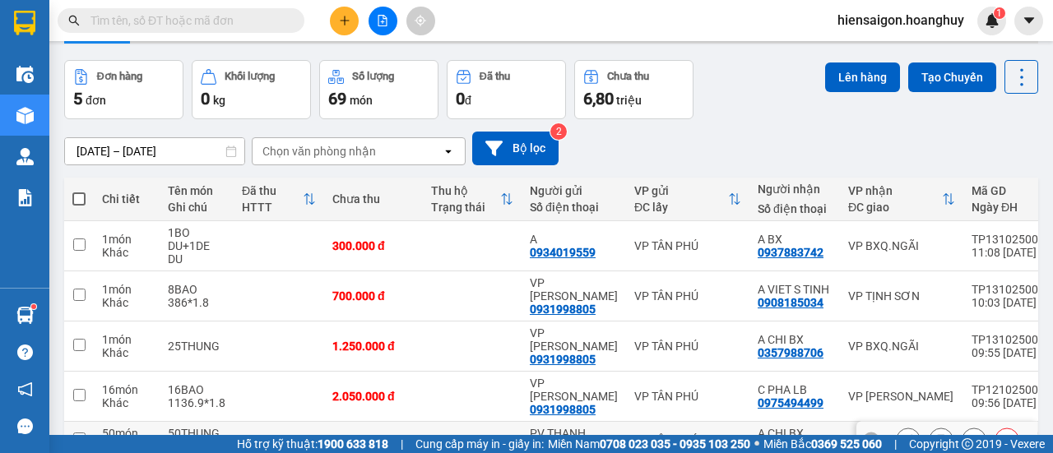
scroll to position [30, 0]
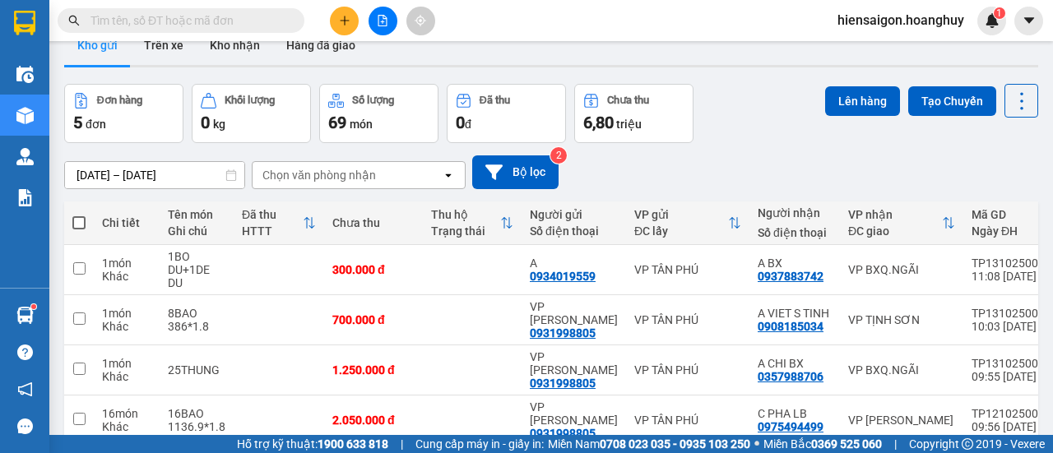
click at [380, 19] on icon "file-add" at bounding box center [383, 21] width 12 height 12
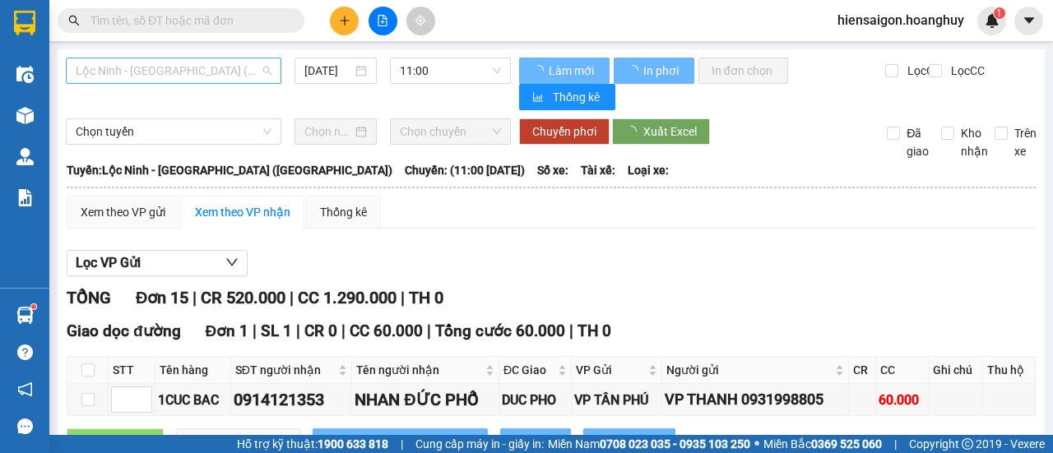
click at [188, 65] on span "Lộc Ninh - [GEOGRAPHIC_DATA] ([GEOGRAPHIC_DATA])" at bounding box center [174, 70] width 196 height 25
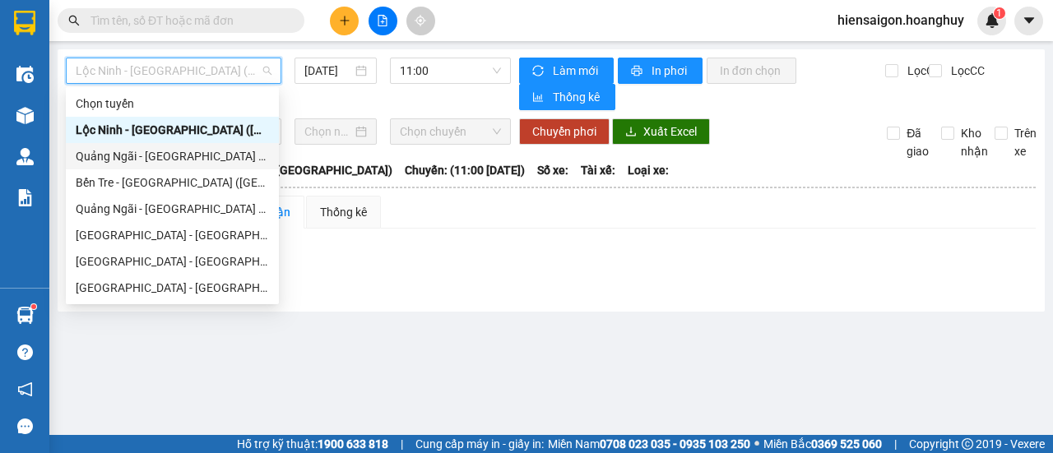
click at [148, 160] on div "Quảng Ngãi - [GEOGRAPHIC_DATA] ([GEOGRAPHIC_DATA])" at bounding box center [172, 156] width 193 height 18
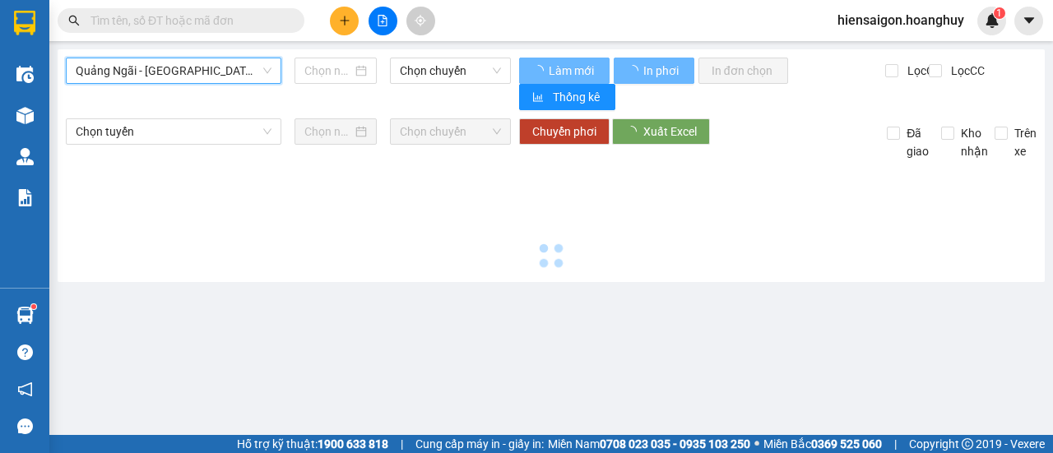
type input "[DATE]"
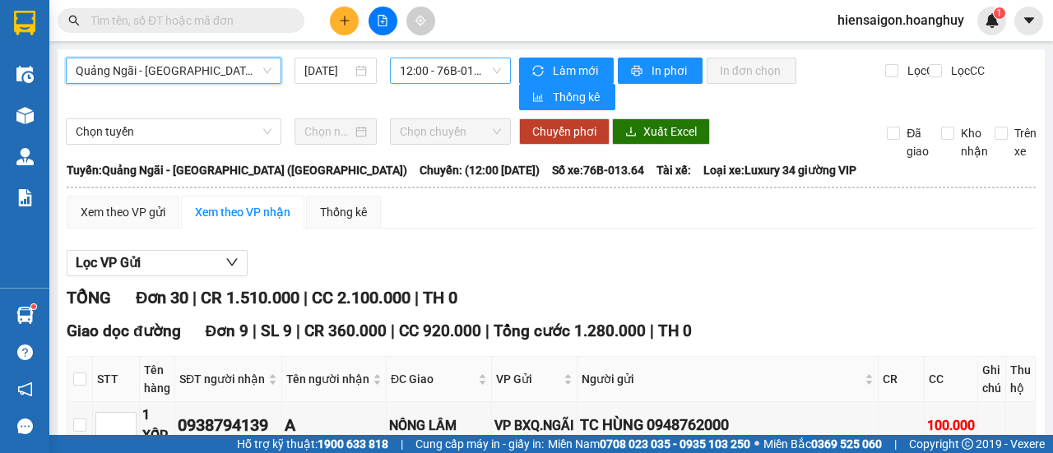
click at [423, 68] on span "12:00 - 76B-013.64" at bounding box center [450, 70] width 100 height 25
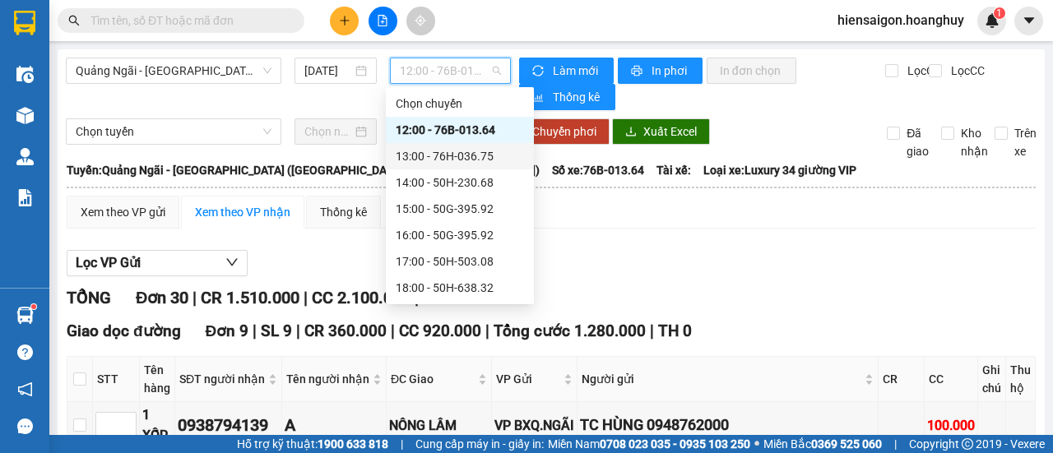
click at [628, 205] on div "Xem theo VP gửi Xem theo VP nhận Thống kê" at bounding box center [551, 212] width 969 height 33
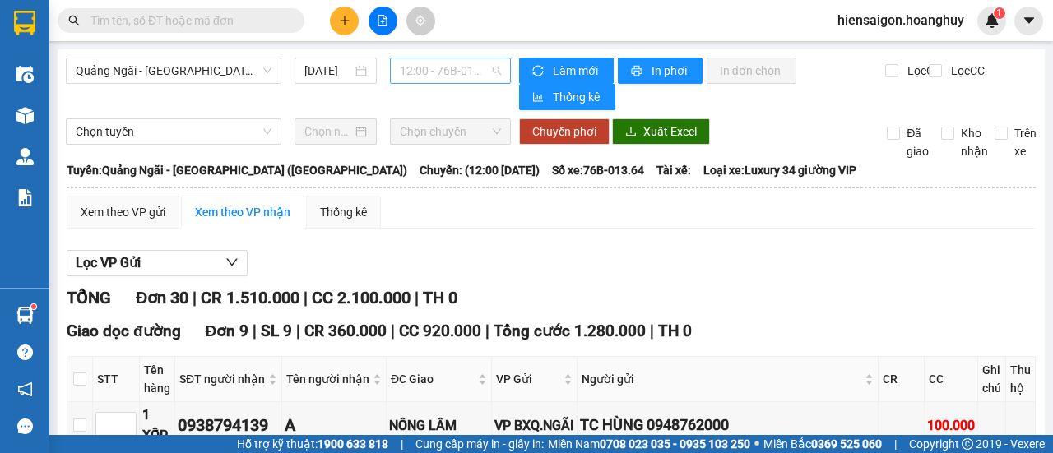
click at [400, 65] on span "12:00 - 76B-013.64" at bounding box center [450, 70] width 100 height 25
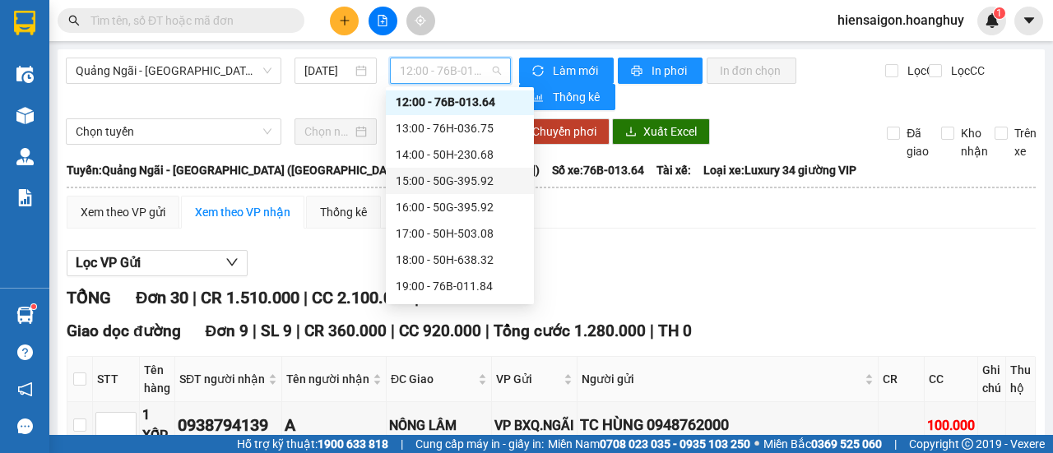
scroll to position [53, 0]
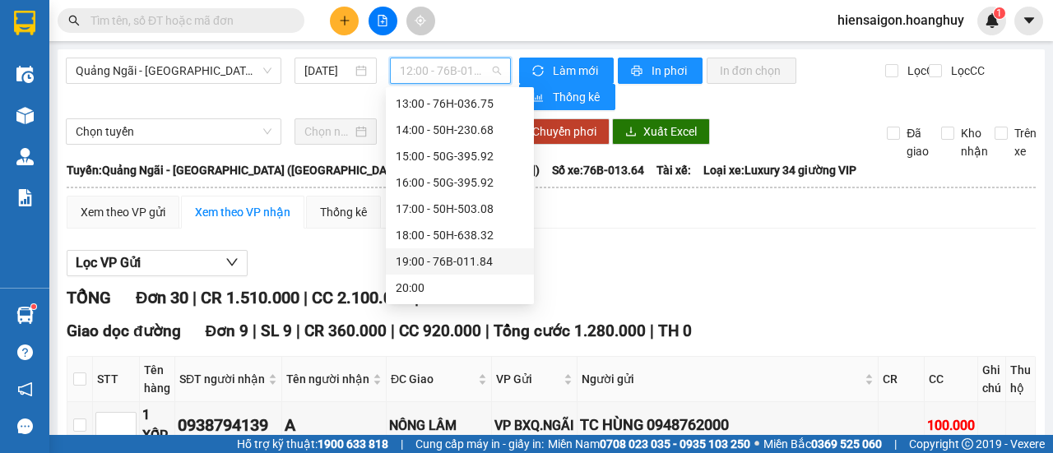
click at [489, 257] on div "19:00 - 76B-011.84" at bounding box center [460, 262] width 128 height 18
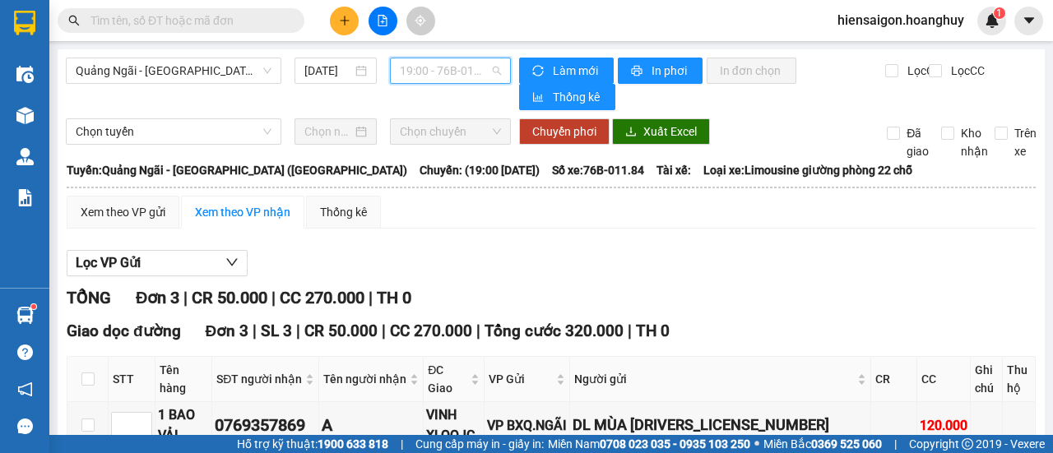
click at [425, 74] on span "19:00 - 76B-011.84" at bounding box center [450, 70] width 100 height 25
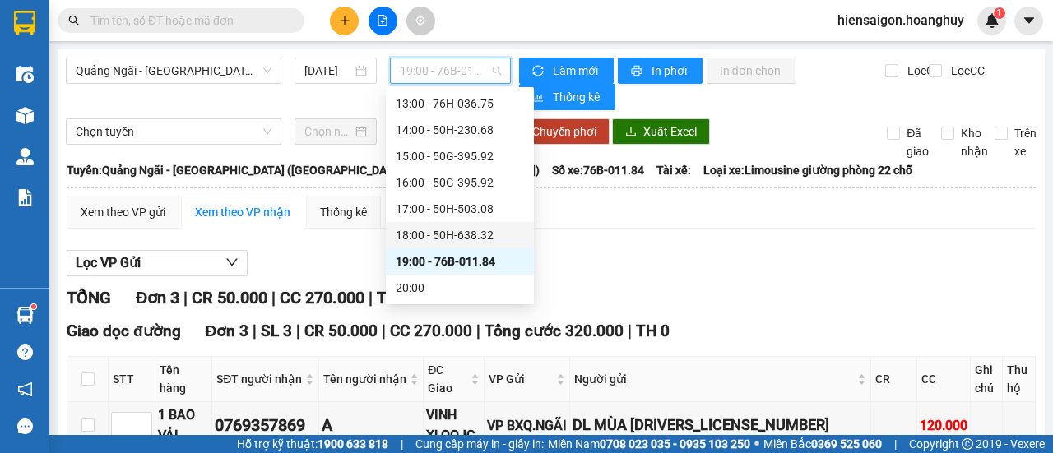
click at [439, 234] on div "18:00 - 50H-638.32" at bounding box center [460, 235] width 128 height 18
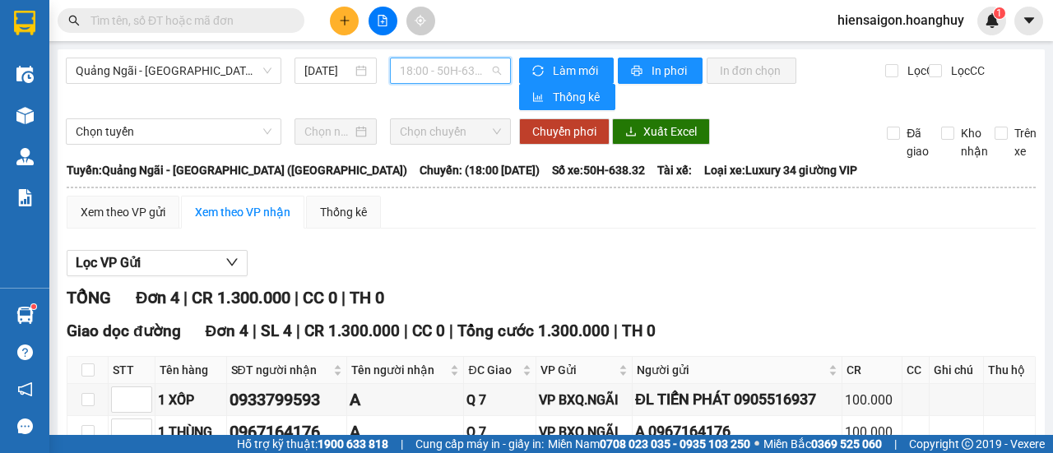
click at [437, 72] on span "18:00 - 50H-638.32" at bounding box center [450, 70] width 100 height 25
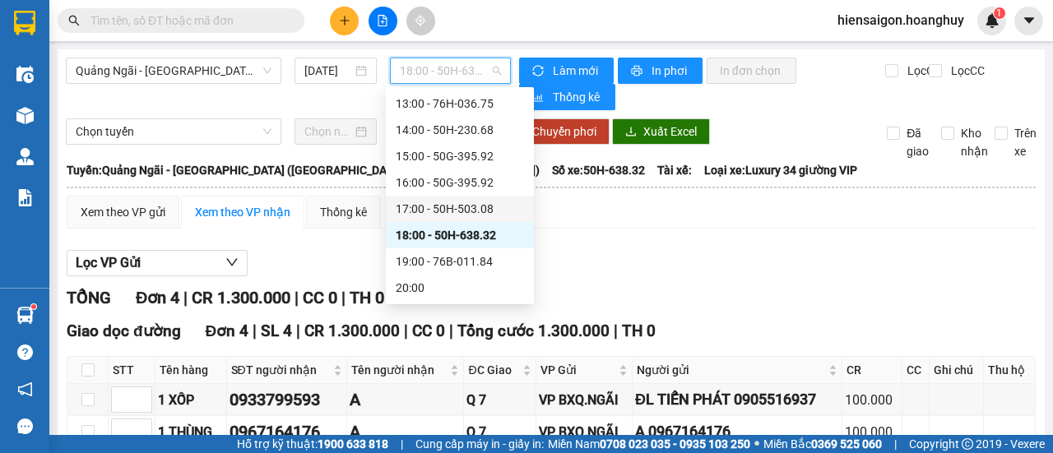
click at [216, 104] on div "Quảng Ngãi - [GEOGRAPHIC_DATA] ([GEOGRAPHIC_DATA]) [DATE] 18:00 - 50H-638.32" at bounding box center [288, 84] width 445 height 53
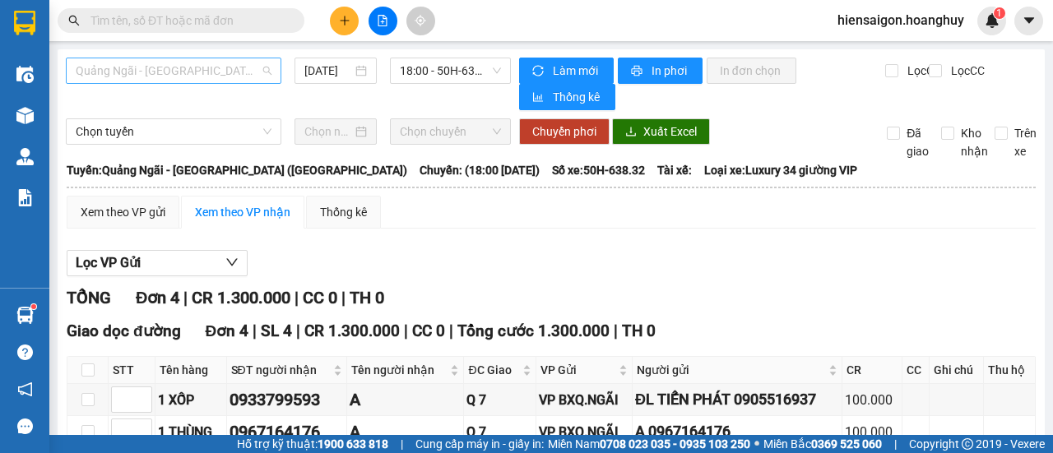
click at [192, 78] on span "Quảng Ngãi - [GEOGRAPHIC_DATA] ([GEOGRAPHIC_DATA])" at bounding box center [174, 70] width 196 height 25
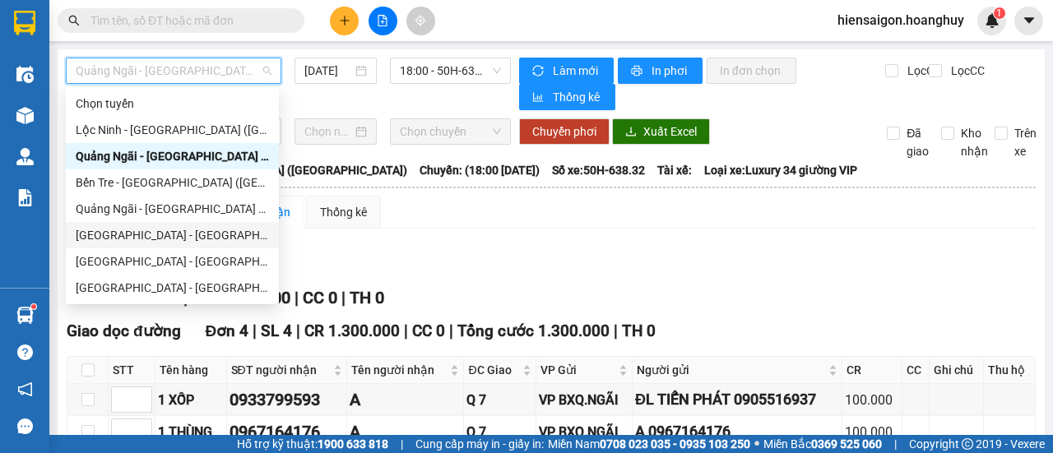
click at [156, 238] on div "[GEOGRAPHIC_DATA] - [GEOGRAPHIC_DATA] ([GEOGRAPHIC_DATA])" at bounding box center [172, 235] width 193 height 18
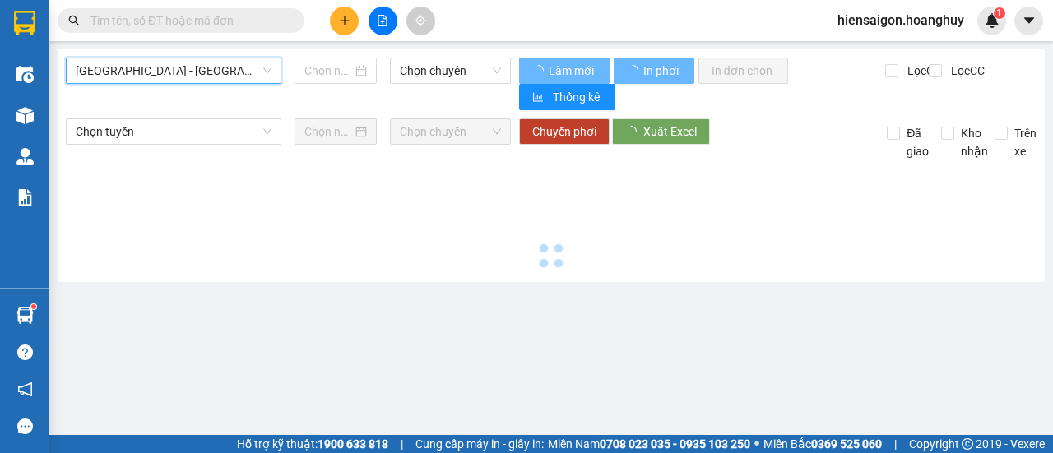
type input "[DATE]"
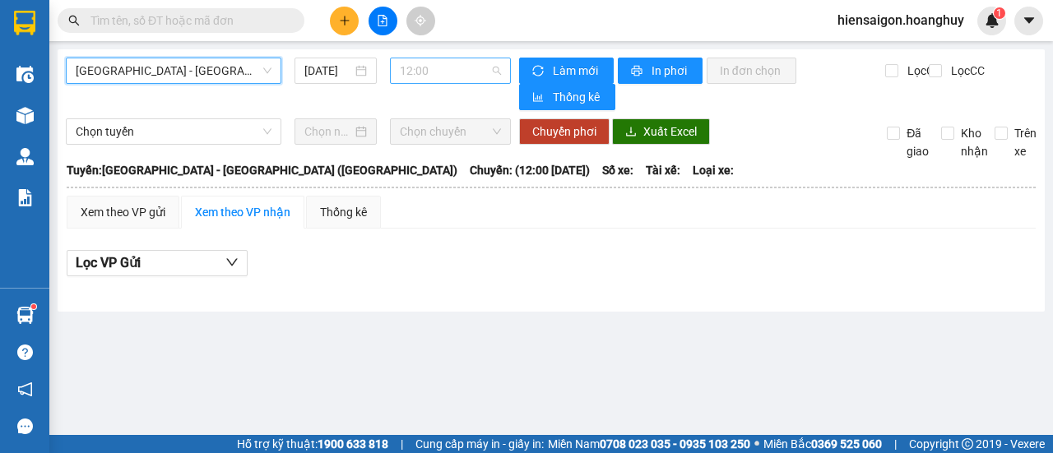
click at [426, 72] on span "12:00" at bounding box center [450, 70] width 100 height 25
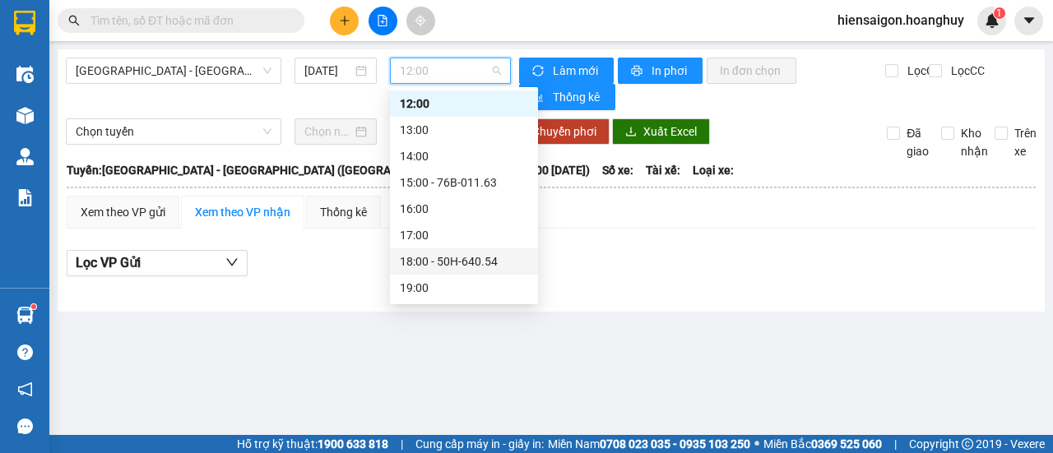
click at [459, 256] on div "18:00 - 50H-640.54" at bounding box center [464, 262] width 128 height 18
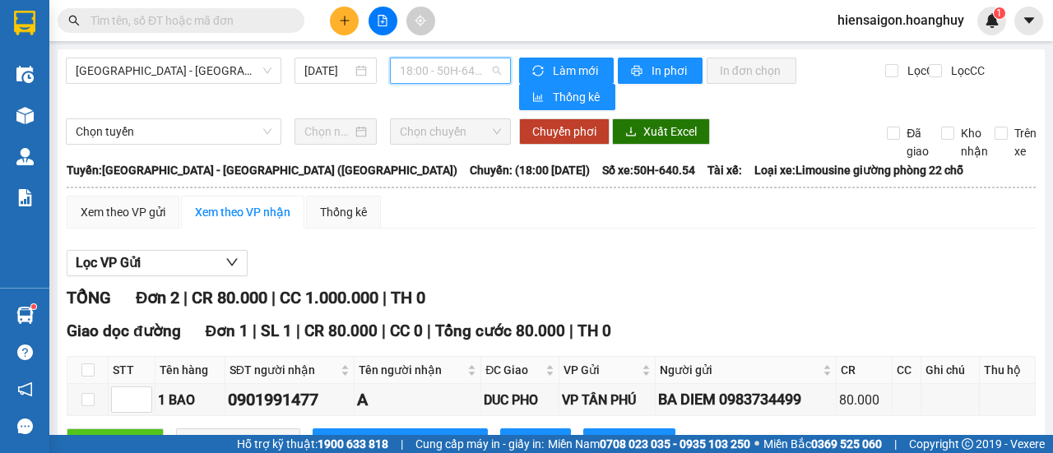
click at [454, 72] on span "18:00 - 50H-640.54" at bounding box center [450, 70] width 100 height 25
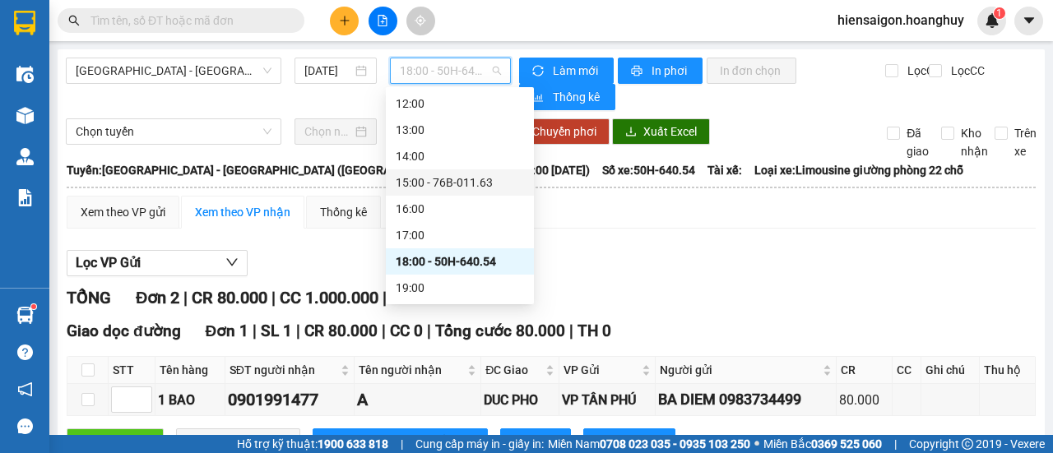
click at [457, 177] on div "15:00 - 76B-011.63" at bounding box center [460, 183] width 128 height 18
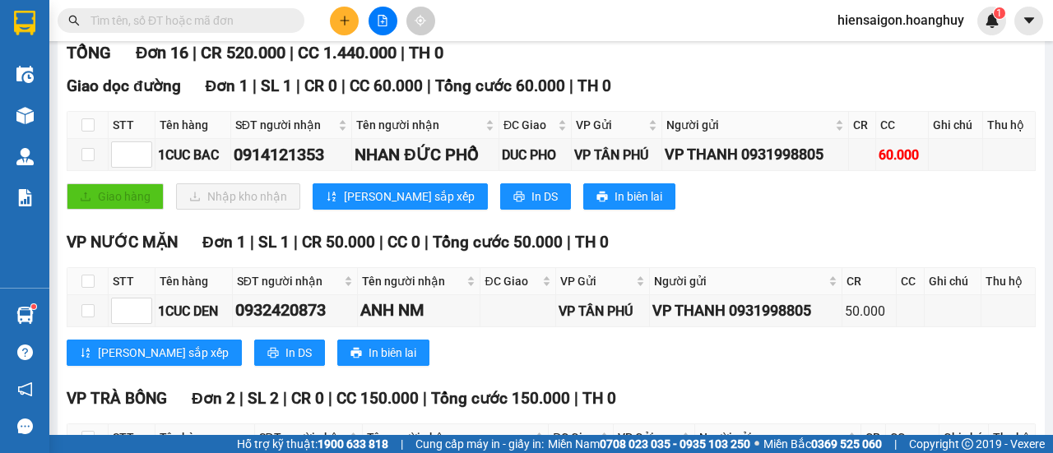
scroll to position [247, 0]
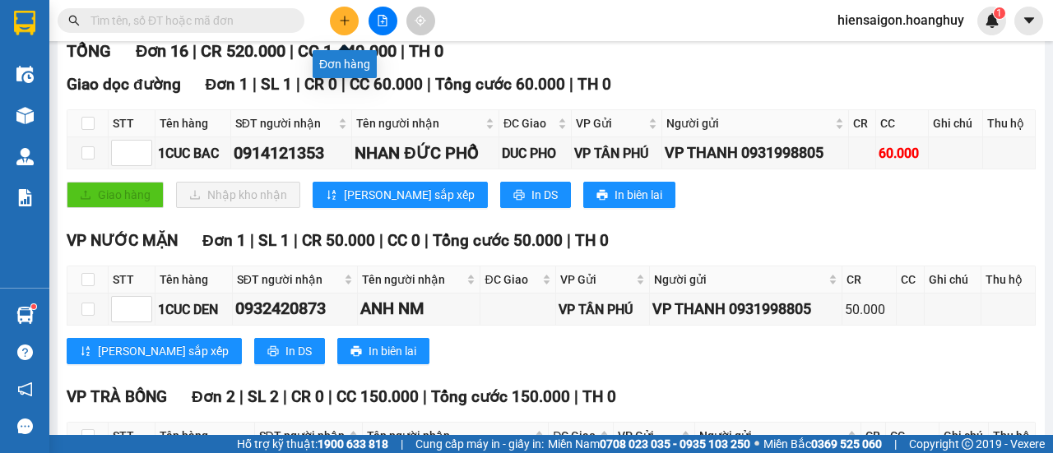
click at [345, 16] on icon "plus" at bounding box center [345, 21] width 12 height 12
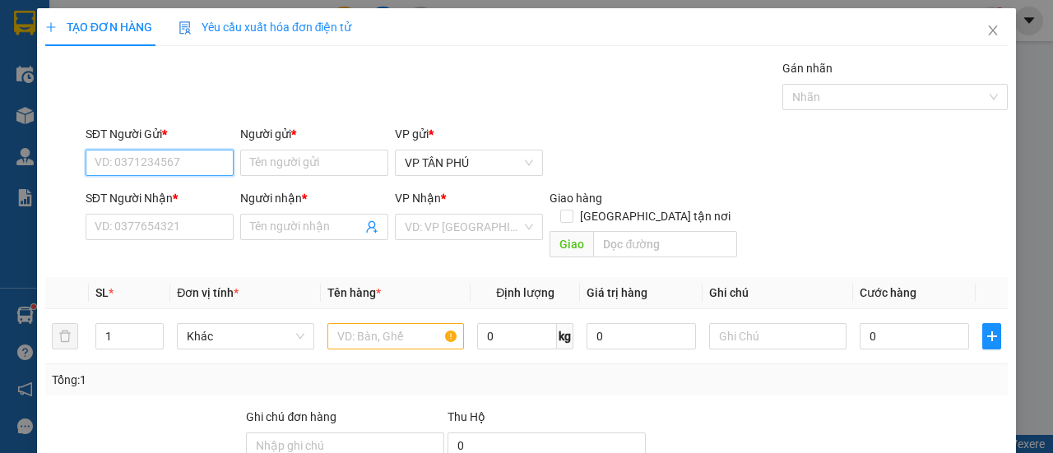
click at [193, 167] on input "SĐT Người Gửi *" at bounding box center [160, 163] width 148 height 26
click at [174, 187] on div "0983734499 - BA DIEM" at bounding box center [158, 195] width 127 height 18
type input "0983734499"
type input "BA DIEM"
type input "0901991477"
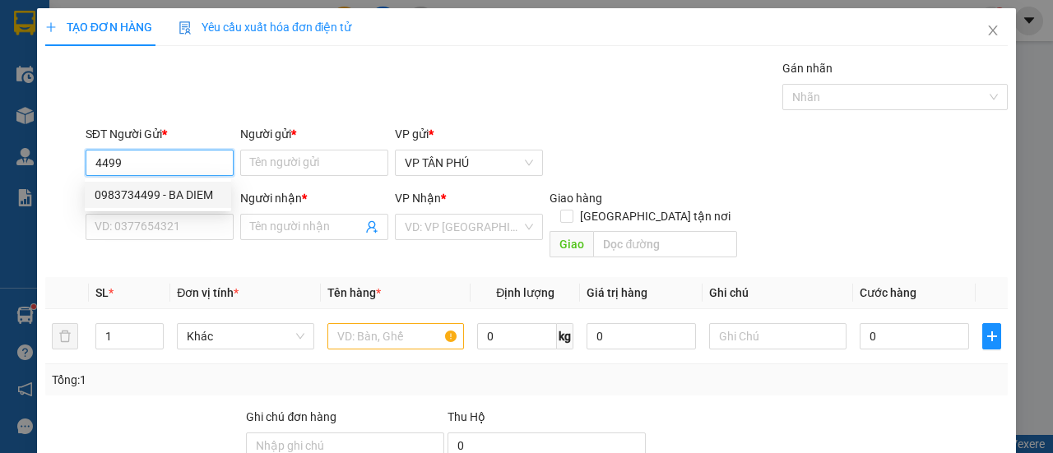
type input "A"
type input "DUC PHO"
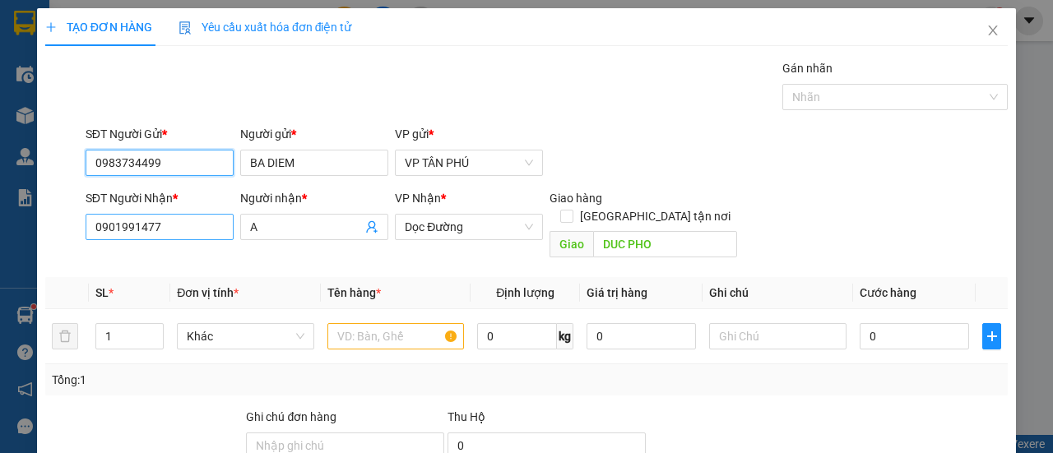
type input "0983734499"
click at [174, 216] on input "0901991477" at bounding box center [160, 227] width 148 height 26
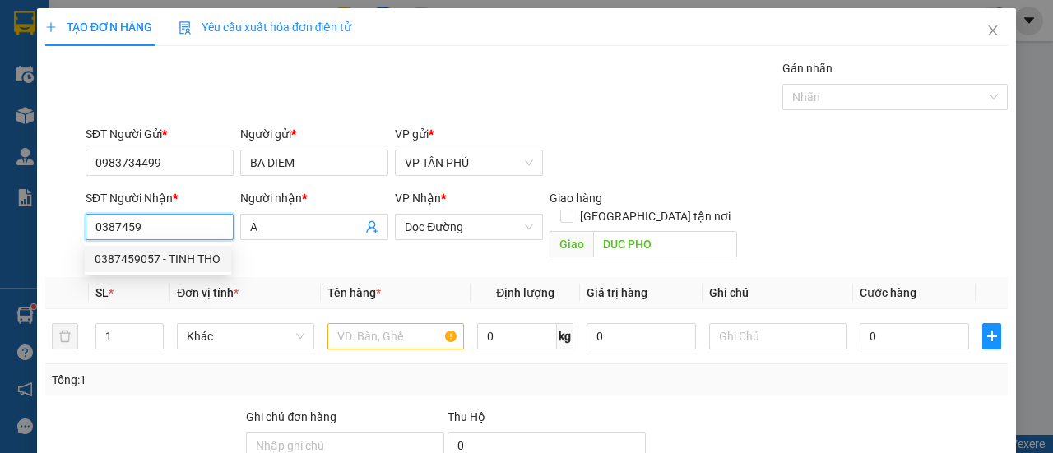
click at [160, 267] on div "0387459057 - TINH THO" at bounding box center [158, 259] width 127 height 18
type input "0387459057"
type input "TINH THO"
checkbox input "true"
type input "TINH THO"
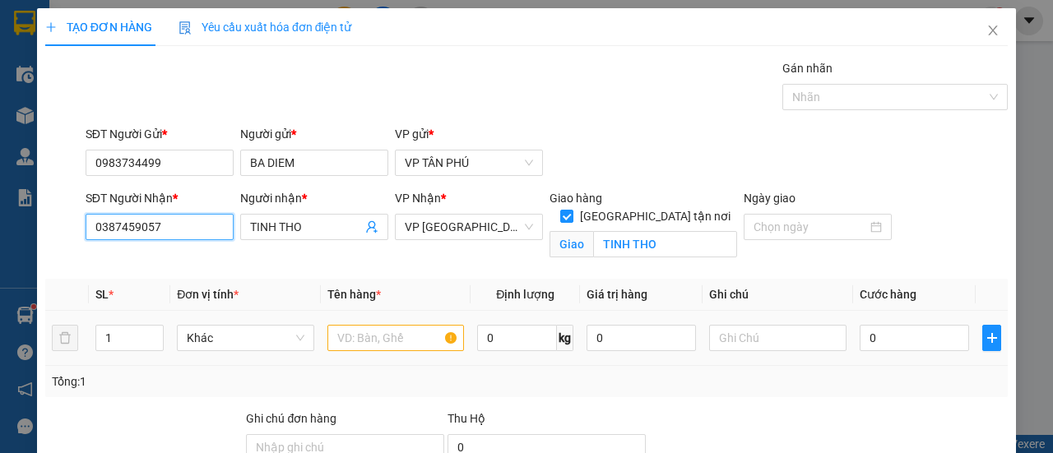
type input "0387459057"
click at [392, 335] on input "text" at bounding box center [395, 338] width 137 height 26
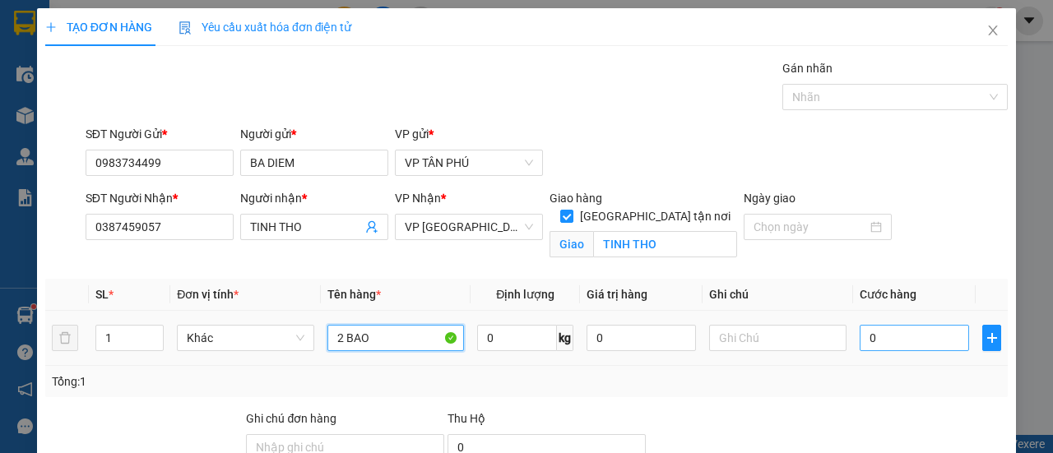
type input "2 BAO"
click at [925, 340] on input "0" at bounding box center [914, 338] width 109 height 26
type input "4"
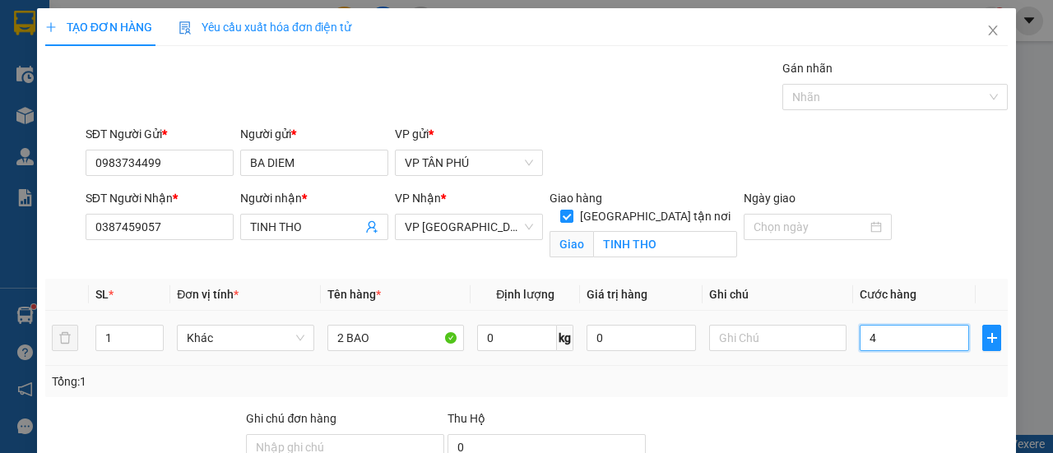
type input "40"
type input "400"
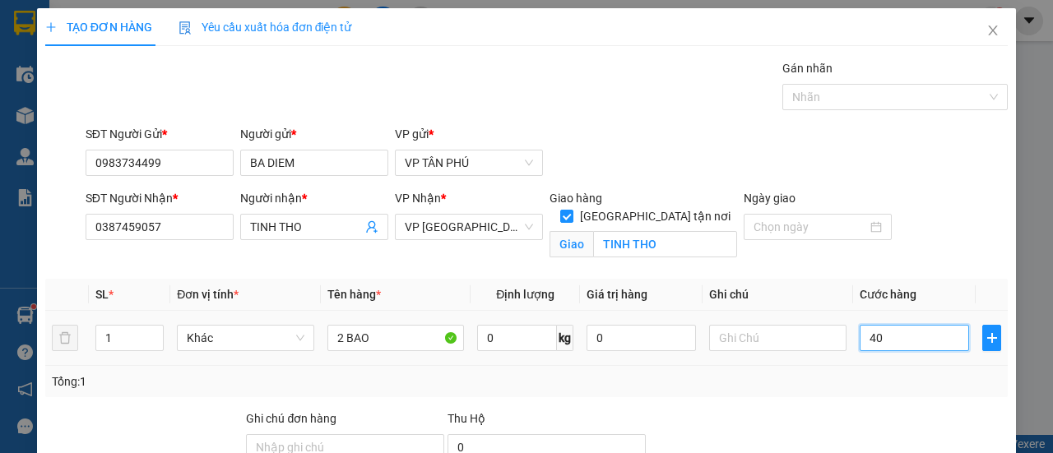
type input "400"
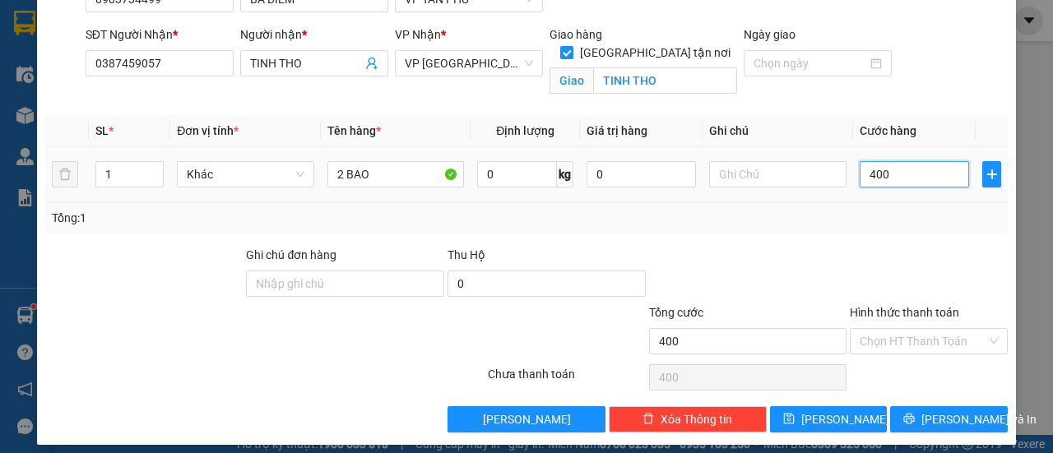
scroll to position [165, 0]
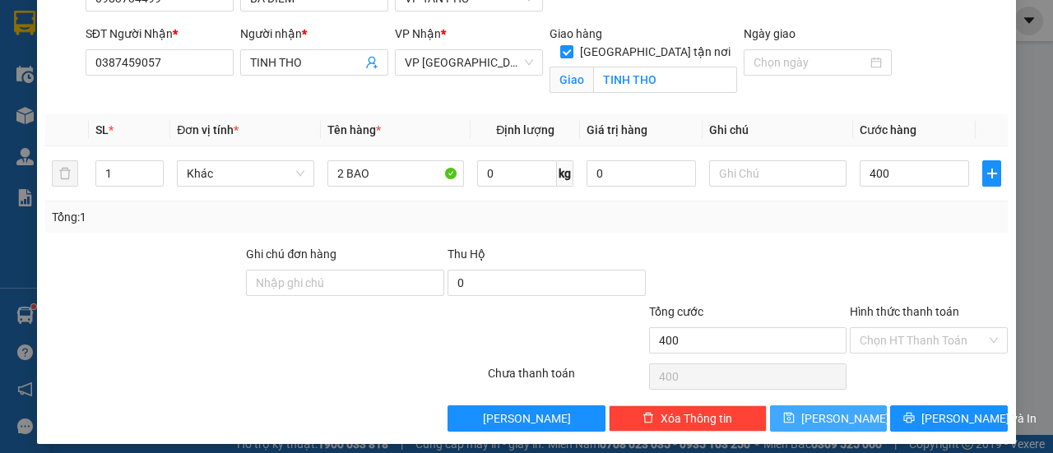
type input "400.000"
click at [852, 420] on button "[PERSON_NAME]" at bounding box center [829, 419] width 118 height 26
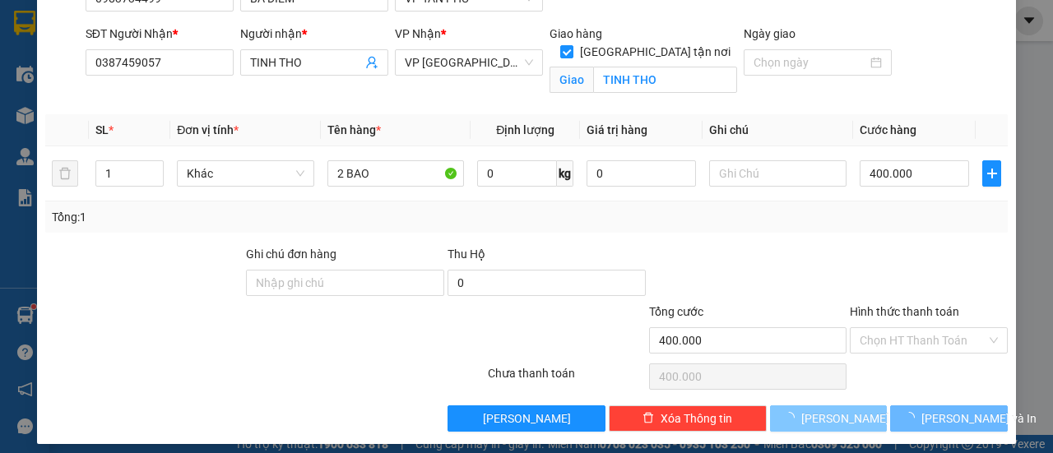
checkbox input "false"
type input "0"
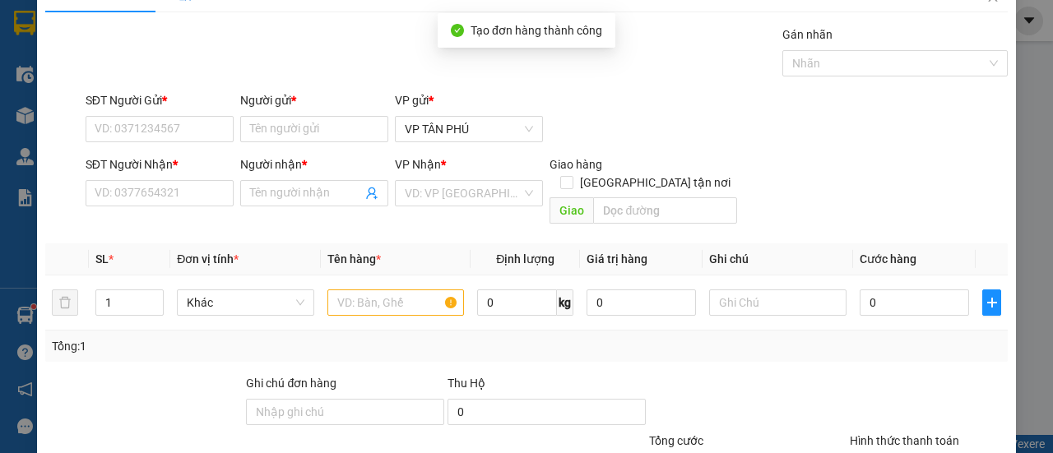
scroll to position [0, 0]
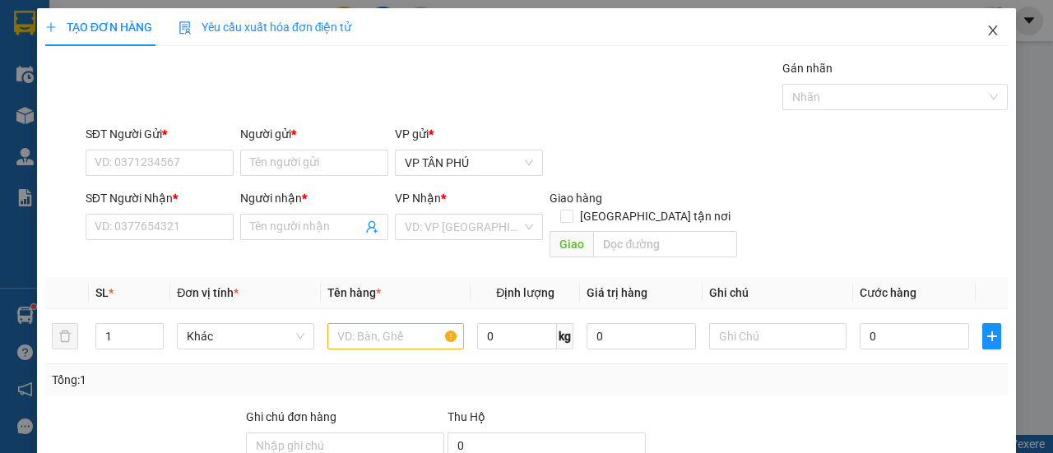
click at [986, 32] on icon "close" at bounding box center [992, 30] width 13 height 13
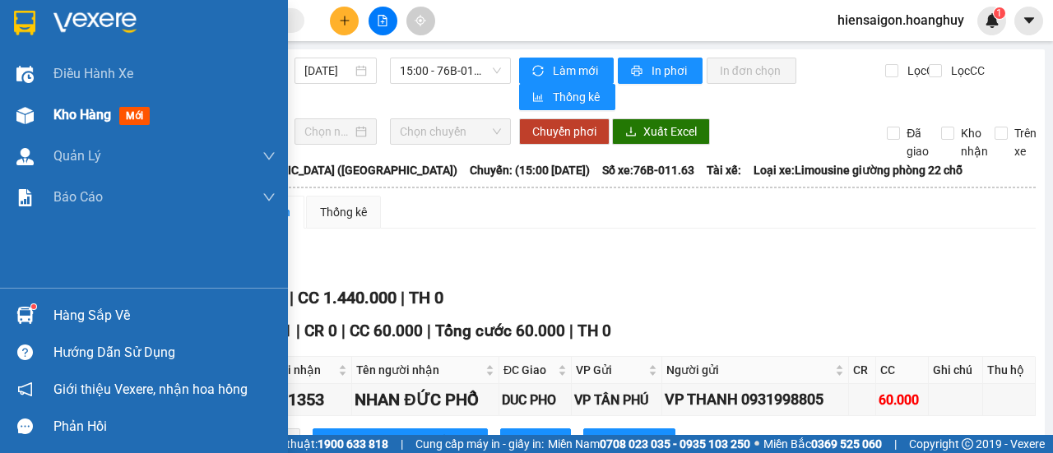
click at [68, 112] on span "Kho hàng" at bounding box center [82, 115] width 58 height 16
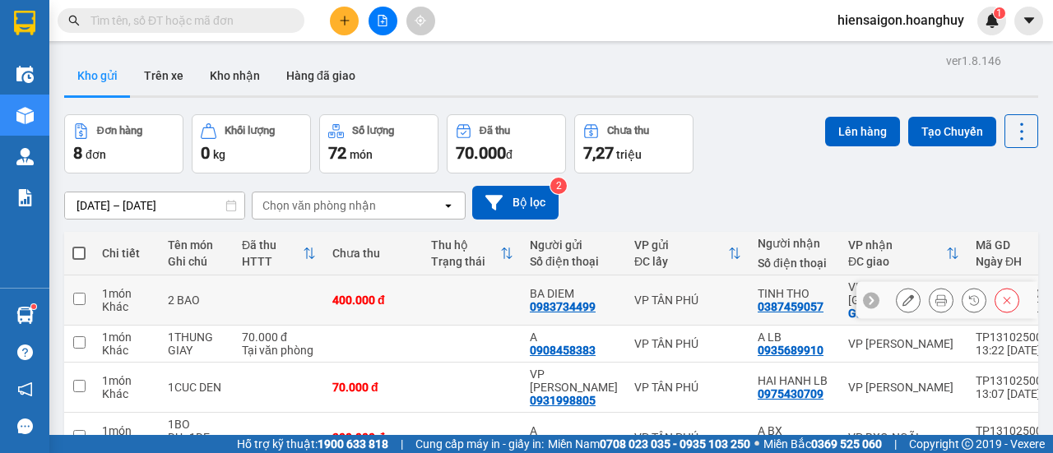
click at [89, 295] on td at bounding box center [79, 301] width 30 height 50
checkbox input "true"
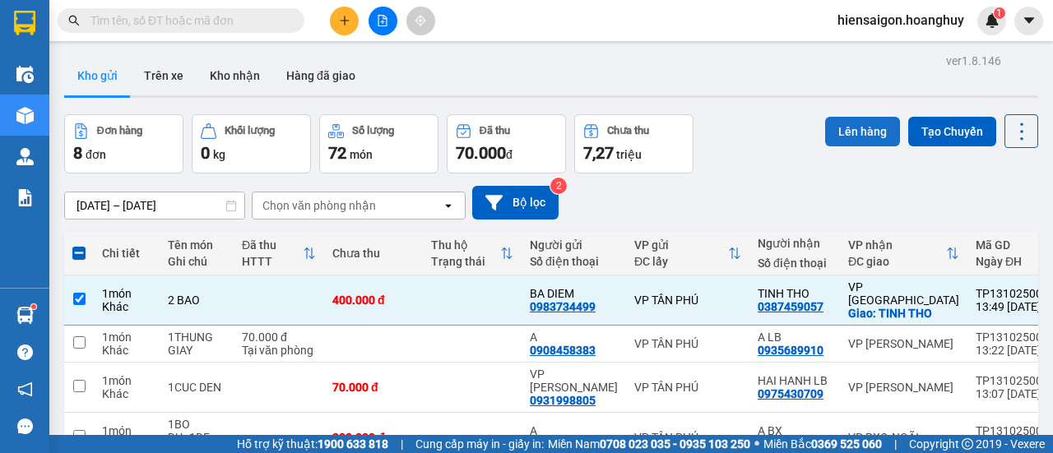
click at [833, 125] on button "Lên hàng" at bounding box center [862, 132] width 75 height 30
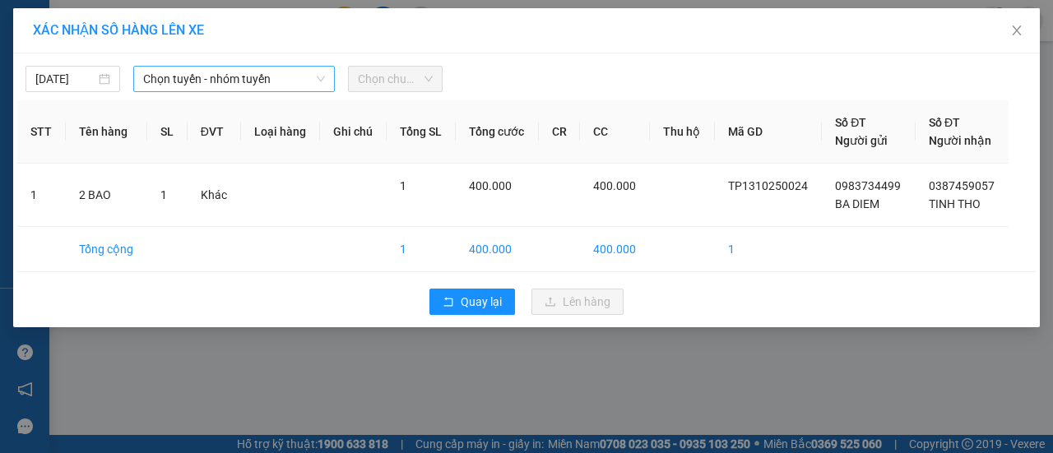
click at [255, 76] on span "Chọn tuyến - nhóm tuyến" at bounding box center [234, 79] width 182 height 25
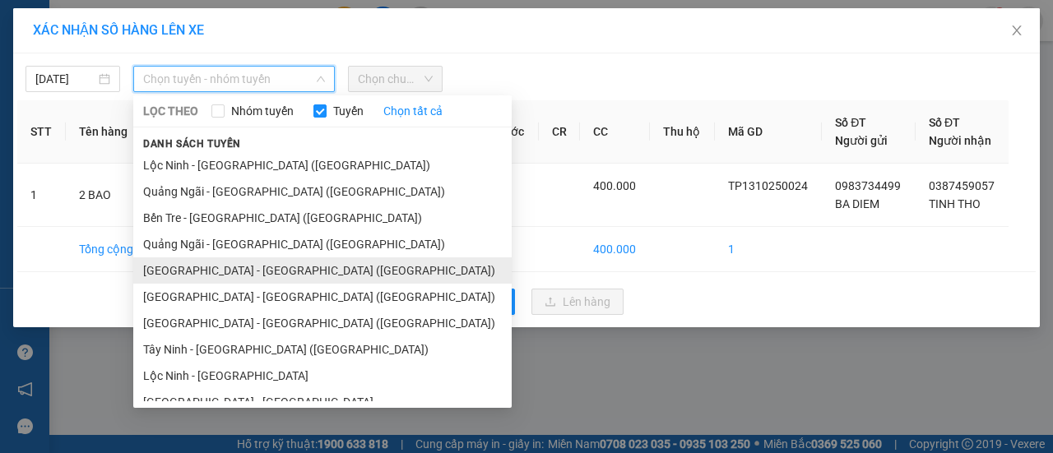
click at [201, 267] on li "[GEOGRAPHIC_DATA] - [GEOGRAPHIC_DATA] ([GEOGRAPHIC_DATA])" at bounding box center [322, 270] width 378 height 26
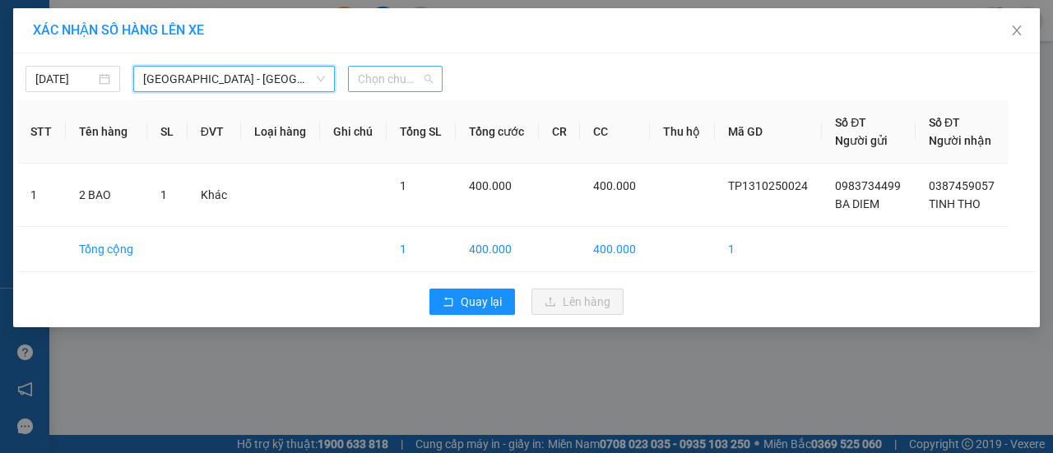
click at [426, 76] on span "Chọn chuyến" at bounding box center [395, 79] width 75 height 25
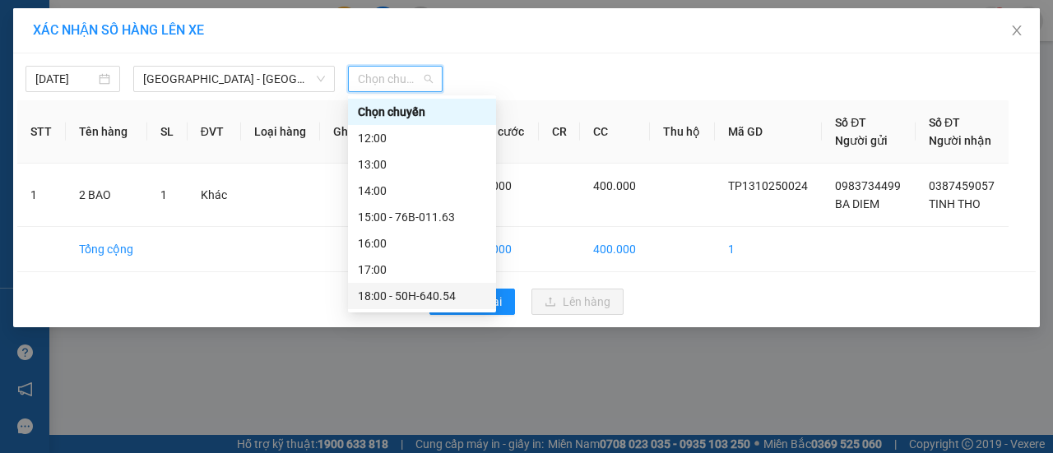
click at [427, 291] on div "18:00 - 50H-640.54" at bounding box center [422, 296] width 128 height 18
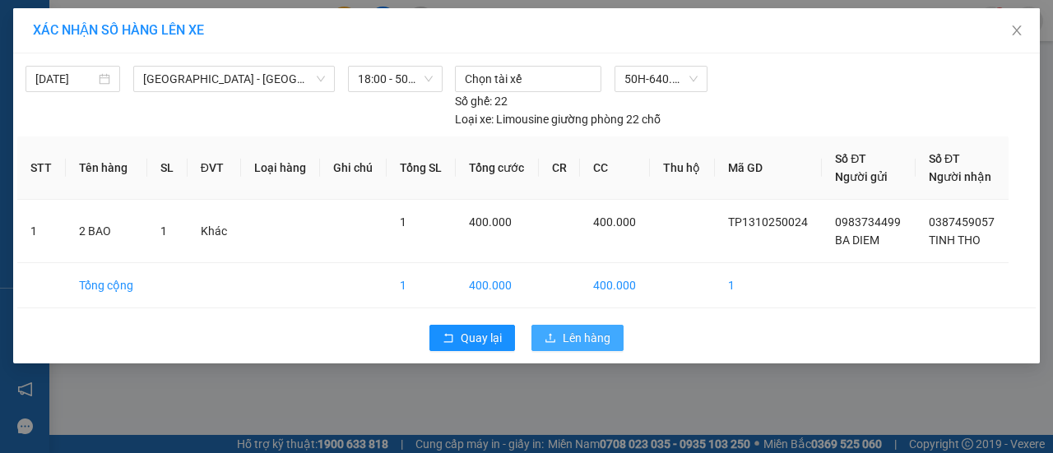
click at [604, 337] on span "Lên hàng" at bounding box center [587, 338] width 48 height 18
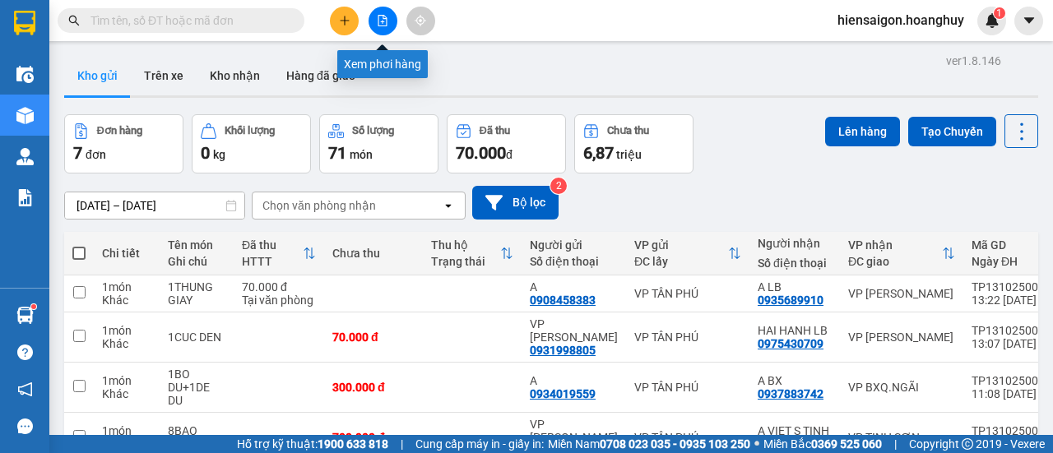
click at [386, 19] on icon "file-add" at bounding box center [382, 21] width 9 height 12
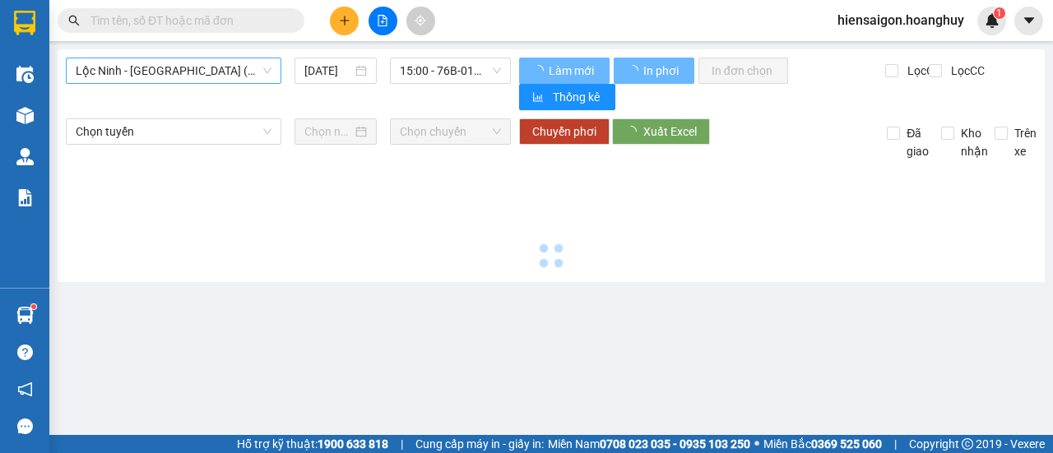
click at [191, 73] on span "Lộc Ninh - [GEOGRAPHIC_DATA] ([GEOGRAPHIC_DATA])" at bounding box center [174, 70] width 196 height 25
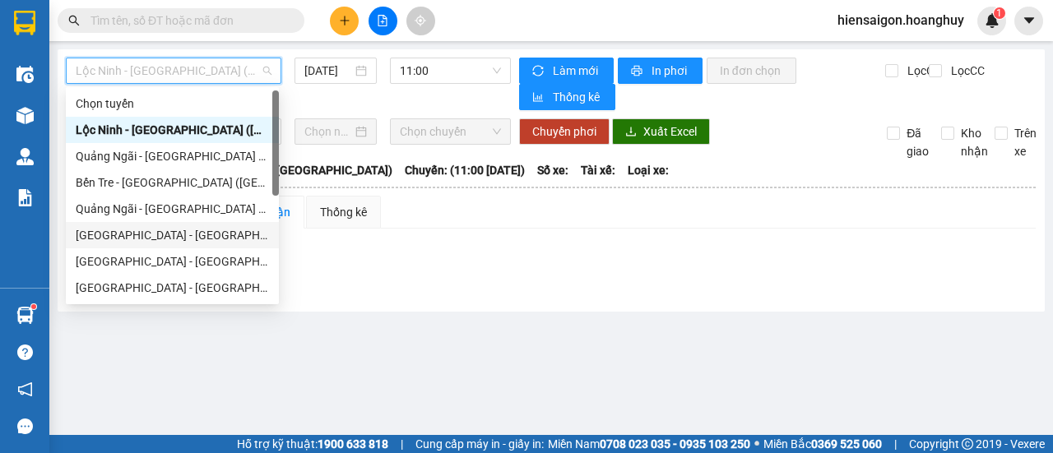
click at [141, 233] on div "[GEOGRAPHIC_DATA] - [GEOGRAPHIC_DATA] ([GEOGRAPHIC_DATA])" at bounding box center [172, 235] width 193 height 18
type input "[DATE]"
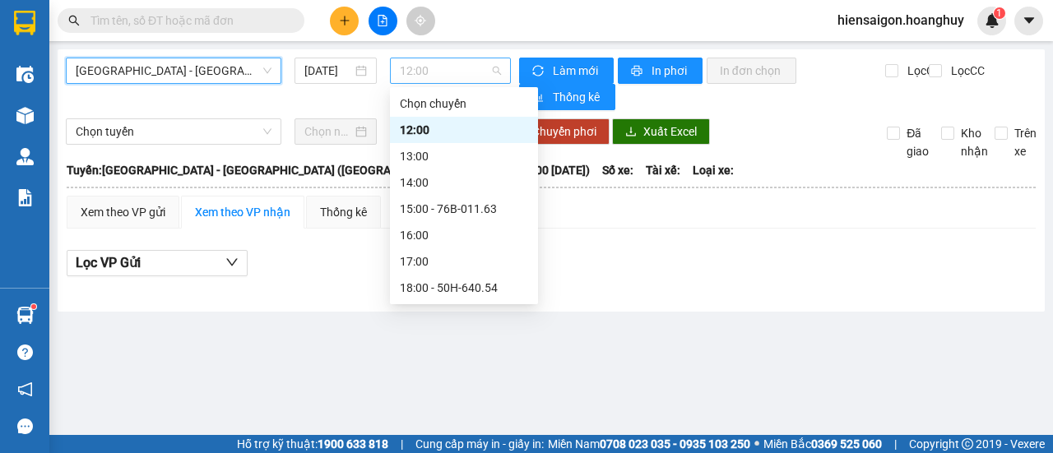
click at [433, 67] on span "12:00" at bounding box center [450, 70] width 100 height 25
click at [454, 294] on div "18:00 - 50H-640.54" at bounding box center [464, 288] width 128 height 18
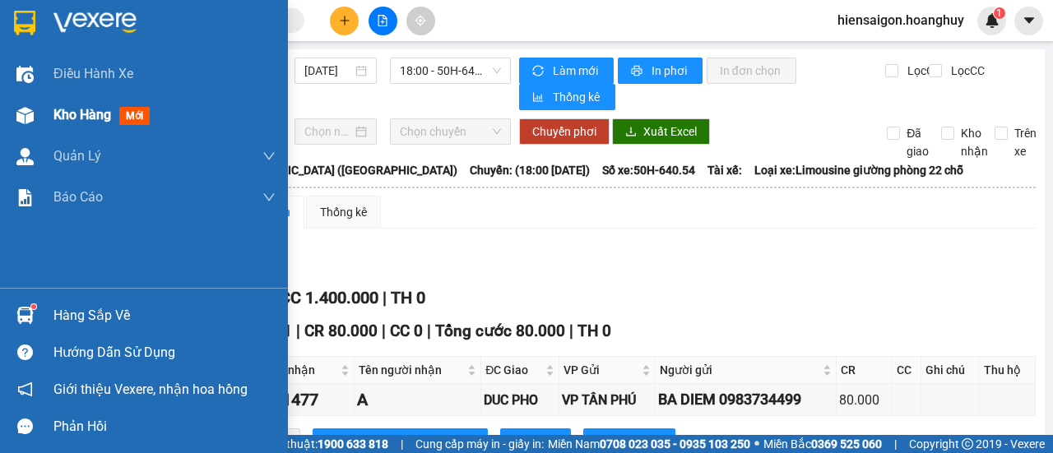
click at [56, 116] on span "Kho hàng" at bounding box center [82, 115] width 58 height 16
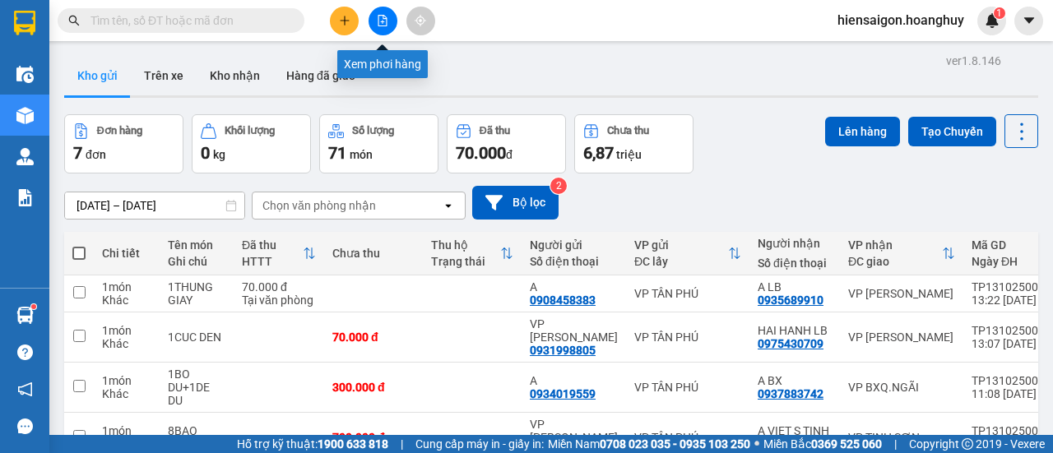
click at [375, 16] on button at bounding box center [382, 21] width 29 height 29
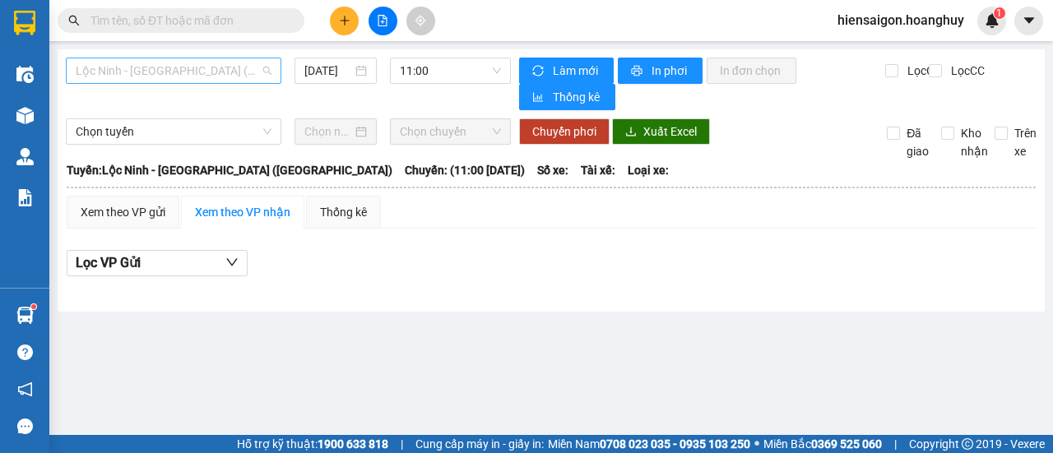
click at [182, 80] on span "Lộc Ninh - [GEOGRAPHIC_DATA] ([GEOGRAPHIC_DATA])" at bounding box center [174, 70] width 196 height 25
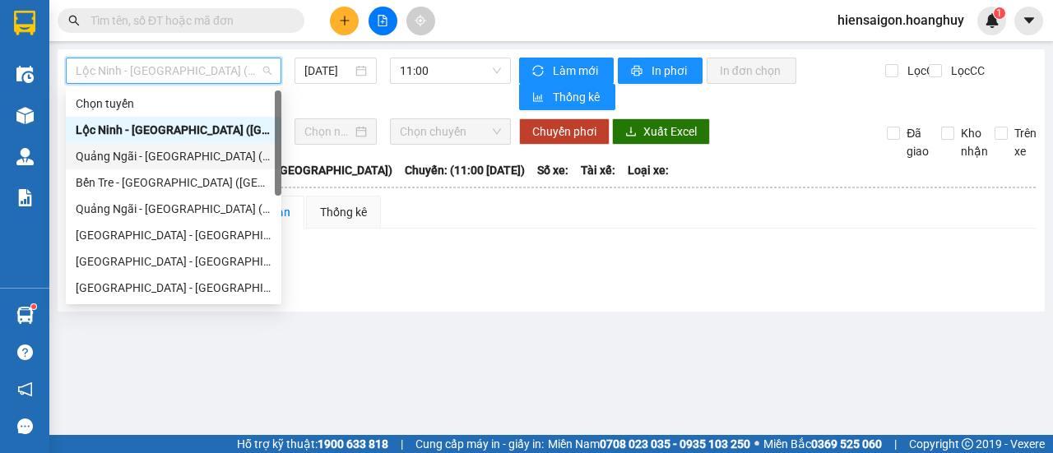
click at [151, 149] on div "Quảng Ngãi - [GEOGRAPHIC_DATA] ([GEOGRAPHIC_DATA])" at bounding box center [174, 156] width 196 height 18
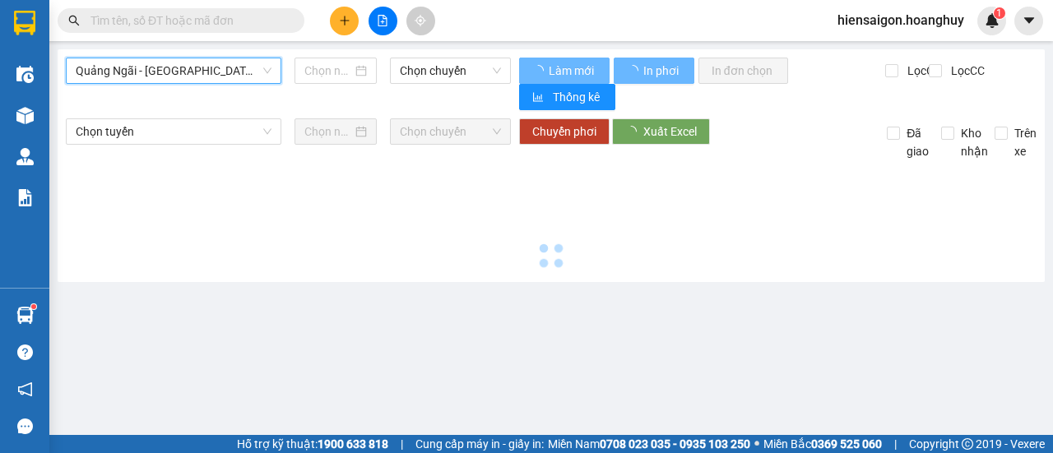
type input "[DATE]"
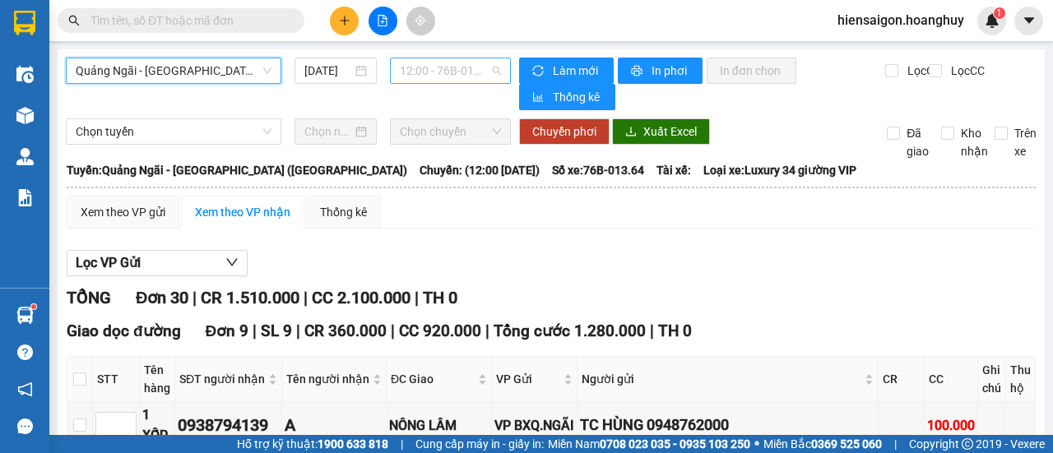
click at [407, 63] on span "12:00 - 76B-013.64" at bounding box center [450, 70] width 100 height 25
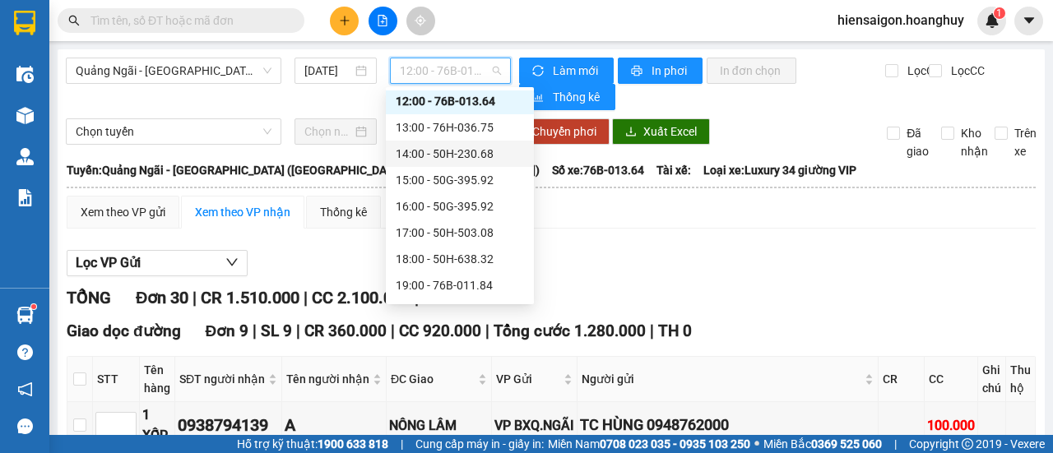
scroll to position [53, 0]
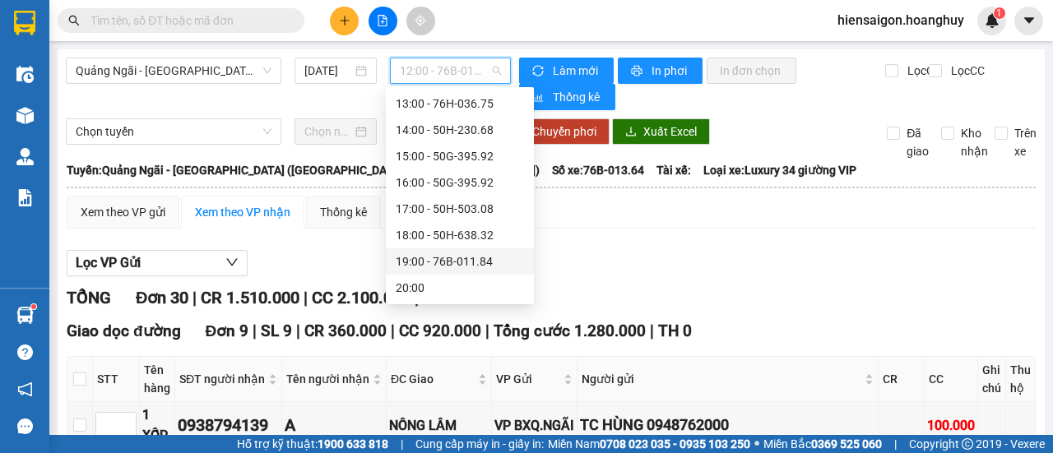
click at [437, 268] on div "19:00 - 76B-011.84" at bounding box center [460, 262] width 128 height 18
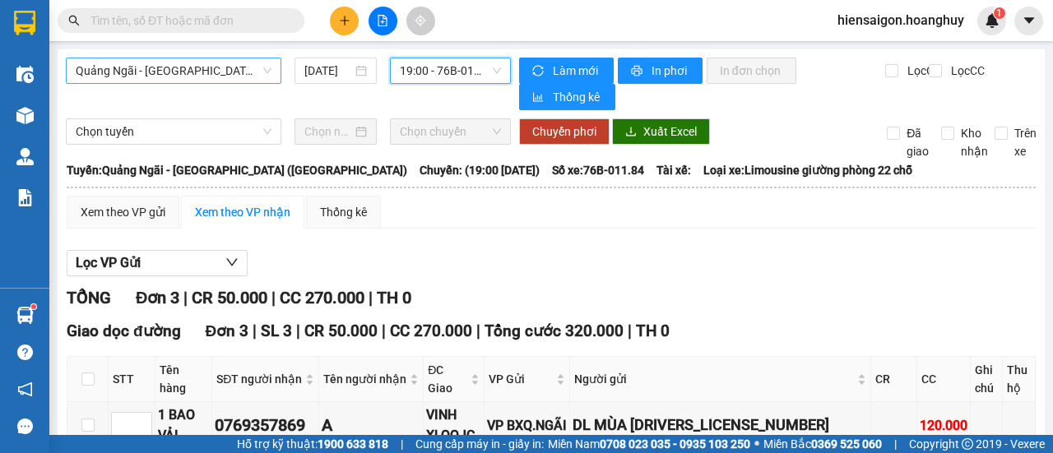
click at [185, 66] on span "Quảng Ngãi - [GEOGRAPHIC_DATA] ([GEOGRAPHIC_DATA])" at bounding box center [174, 70] width 196 height 25
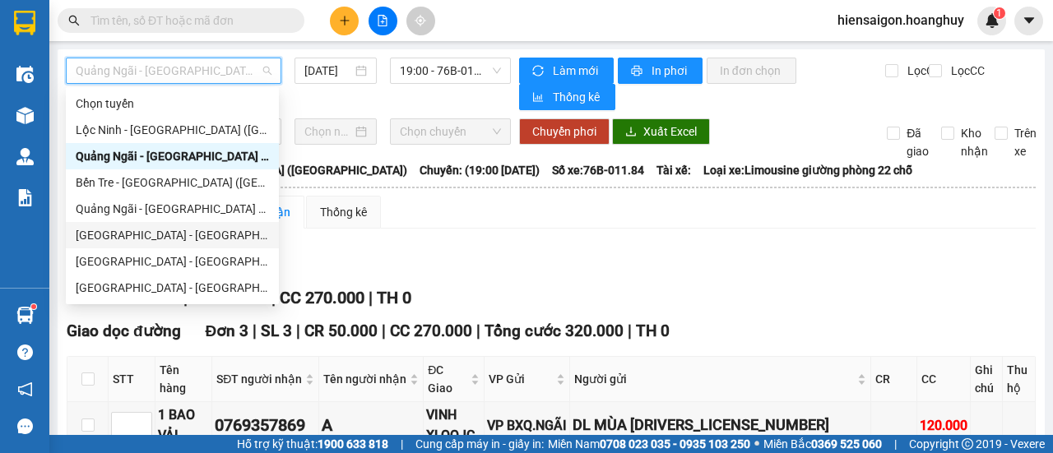
click at [153, 233] on div "[GEOGRAPHIC_DATA] - [GEOGRAPHIC_DATA] ([GEOGRAPHIC_DATA])" at bounding box center [172, 235] width 193 height 18
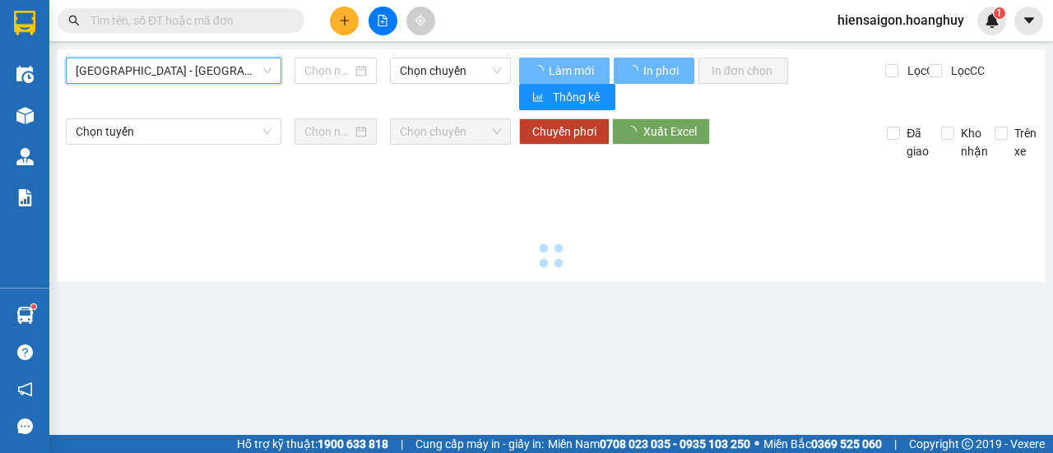
type input "[DATE]"
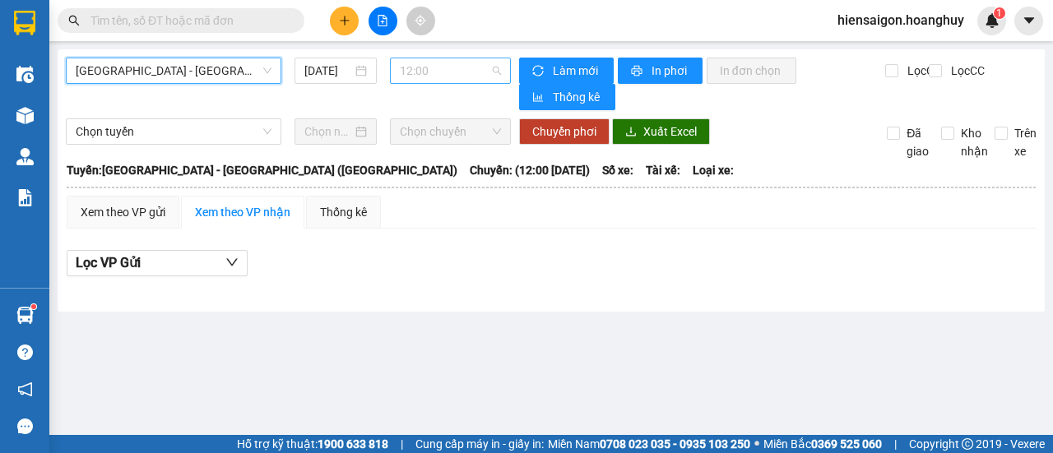
scroll to position [26, 0]
click at [433, 76] on span "12:00" at bounding box center [450, 70] width 100 height 25
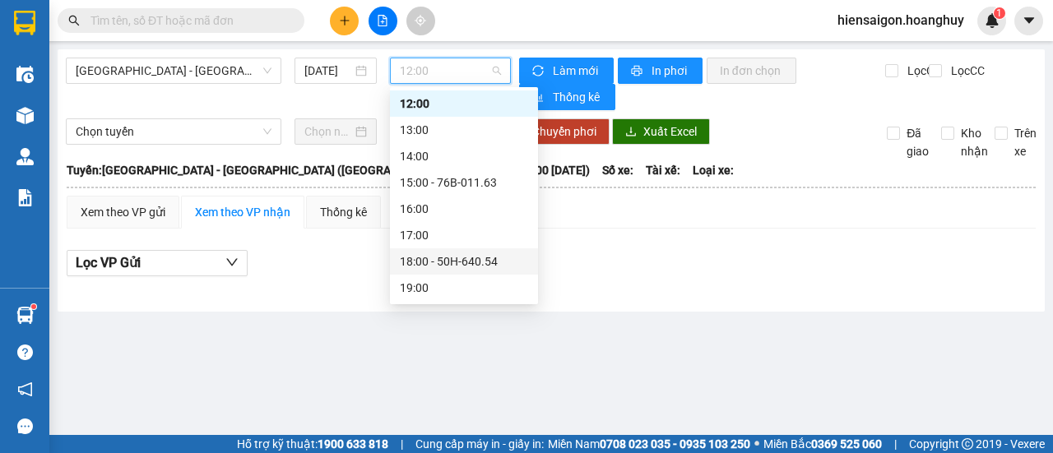
click at [466, 261] on div "18:00 - 50H-640.54" at bounding box center [464, 262] width 128 height 18
